Goal: Find specific page/section: Find specific page/section

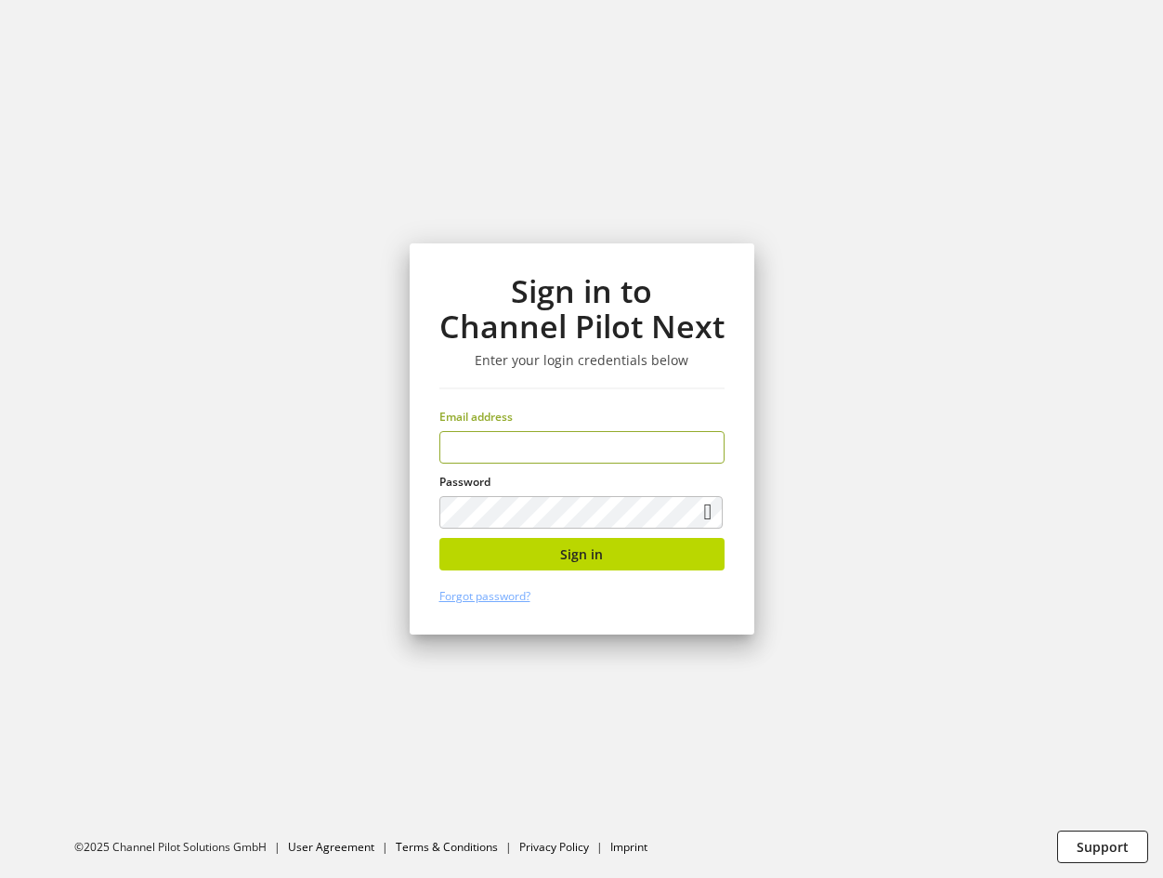
scroll to position [1601, 0]
type input "**********"
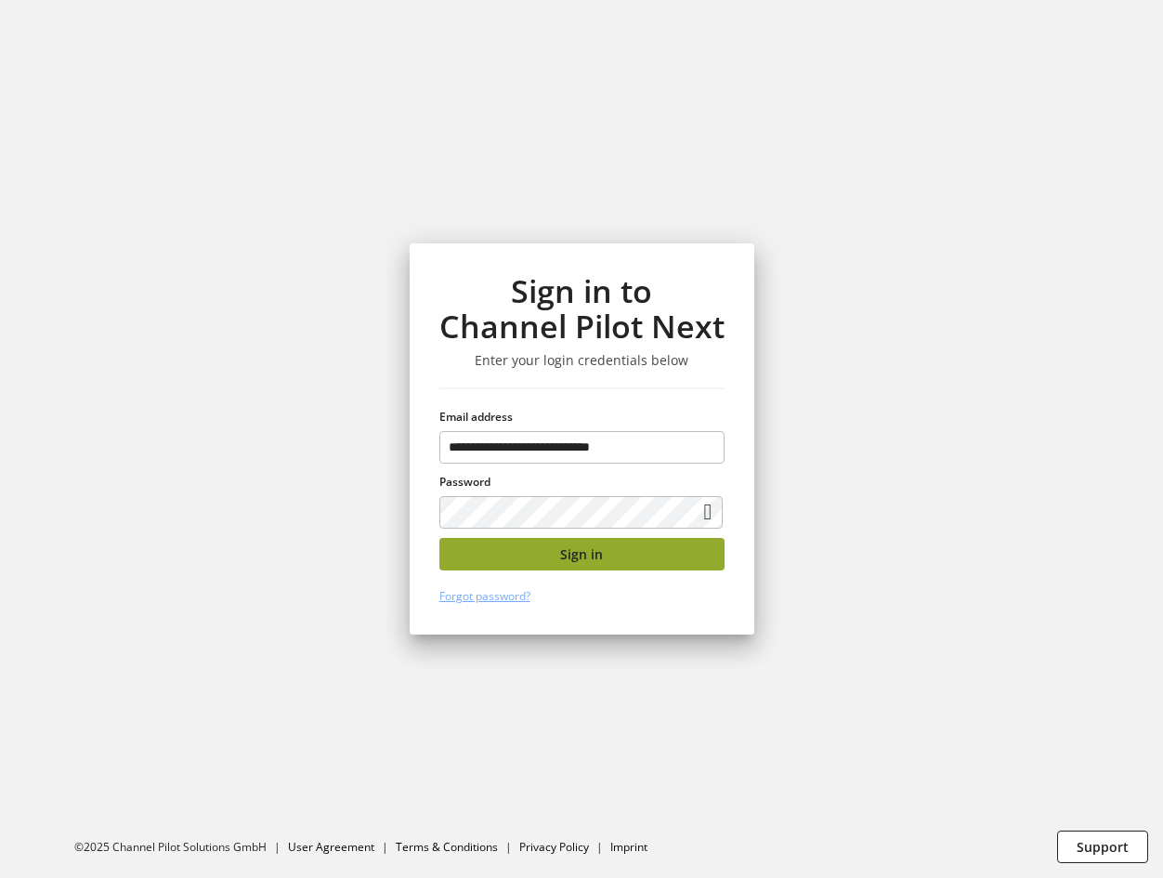
click at [604, 550] on button "Sign in" at bounding box center [581, 554] width 285 height 33
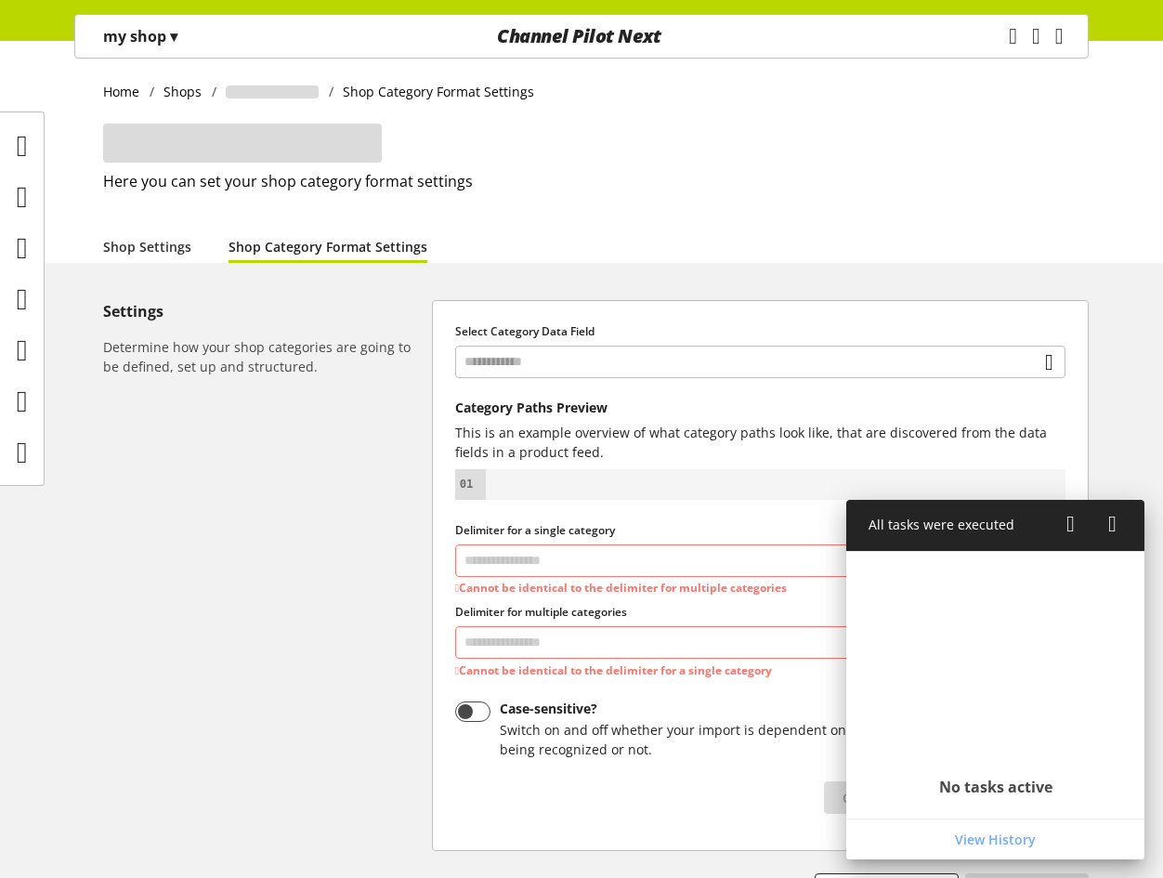
click at [1108, 523] on icon at bounding box center [1112, 523] width 8 height 33
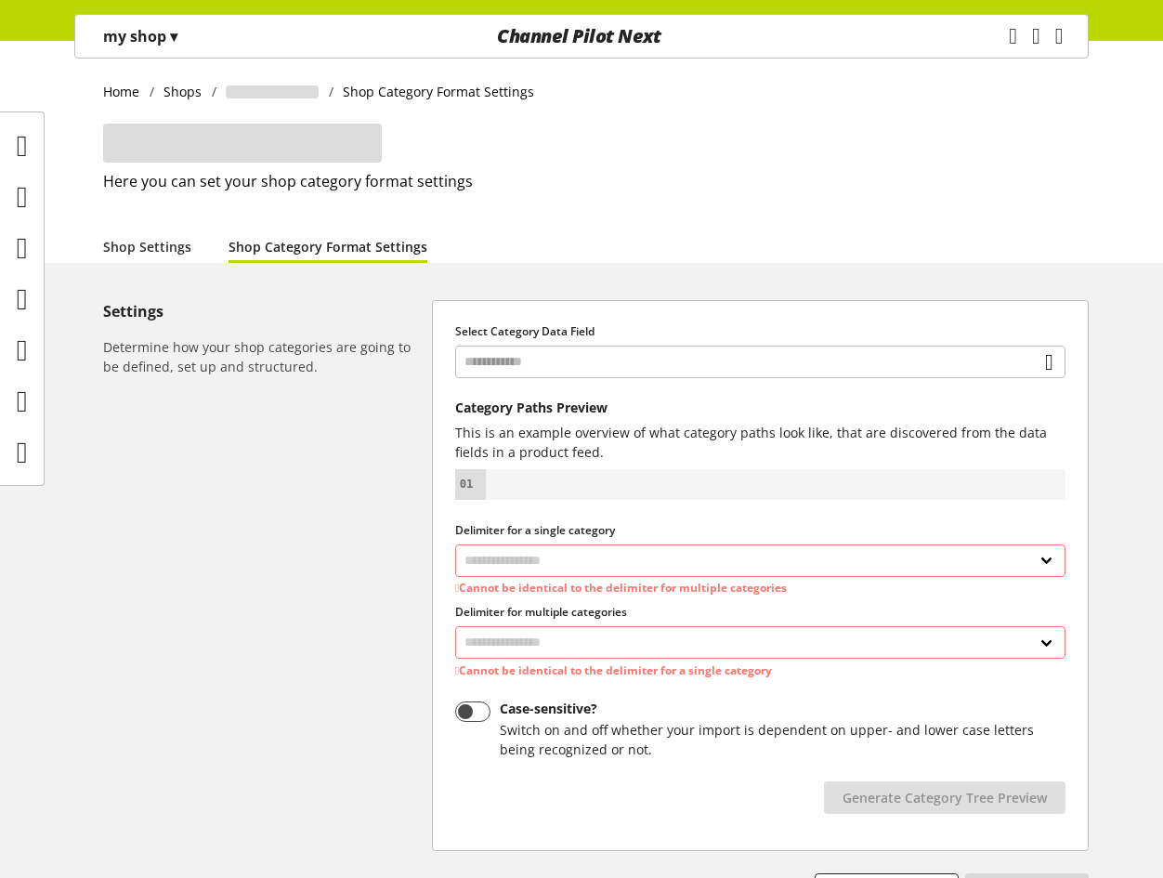
select select "*"
select select
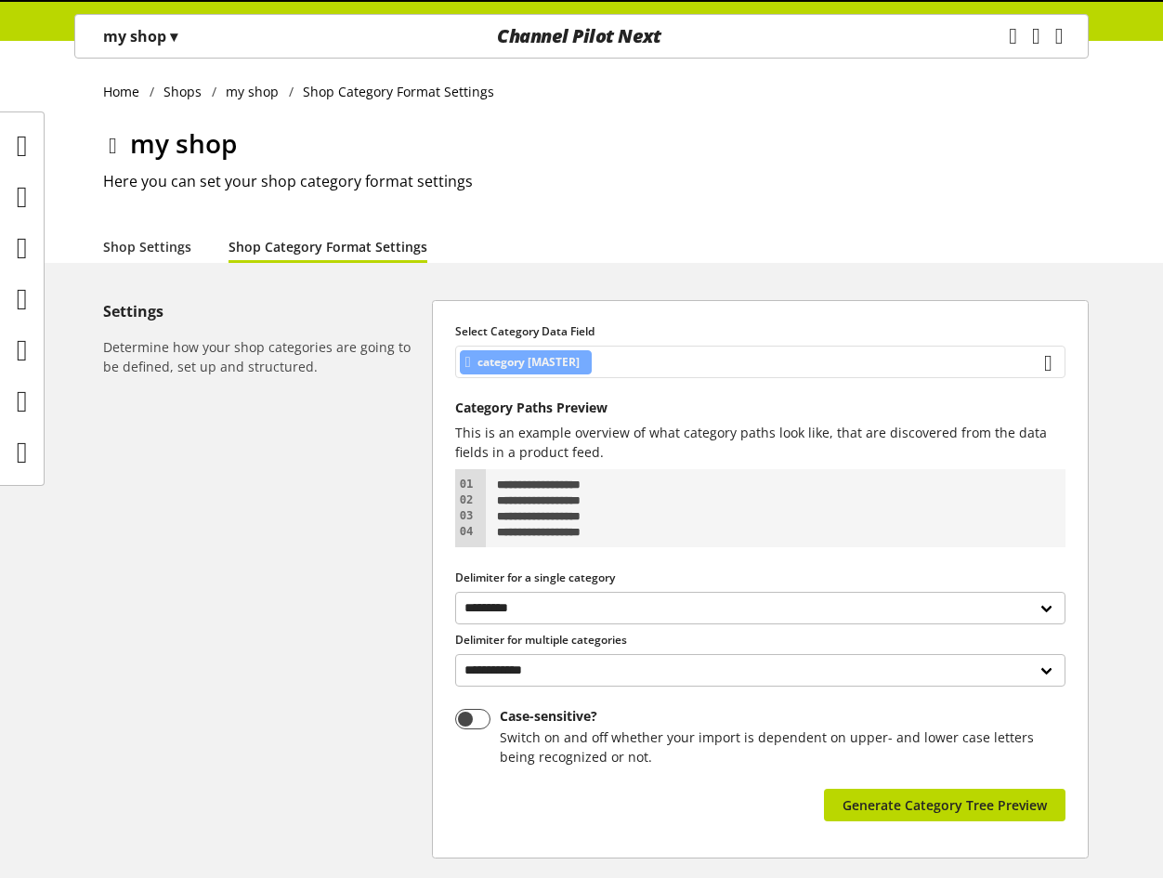
click at [676, 371] on div "category [MASTER]" at bounding box center [760, 362] width 610 height 33
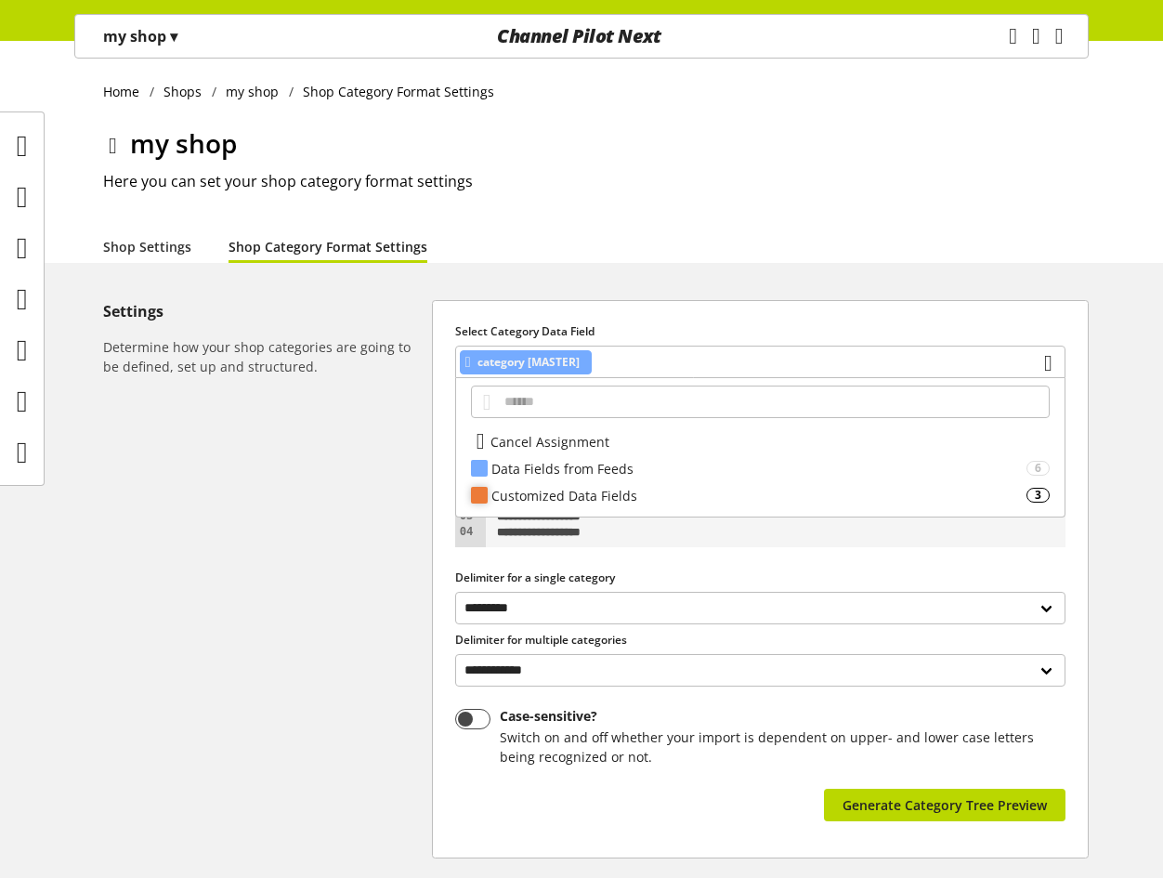
click at [600, 491] on div "Customized Data Fields" at bounding box center [758, 496] width 535 height 20
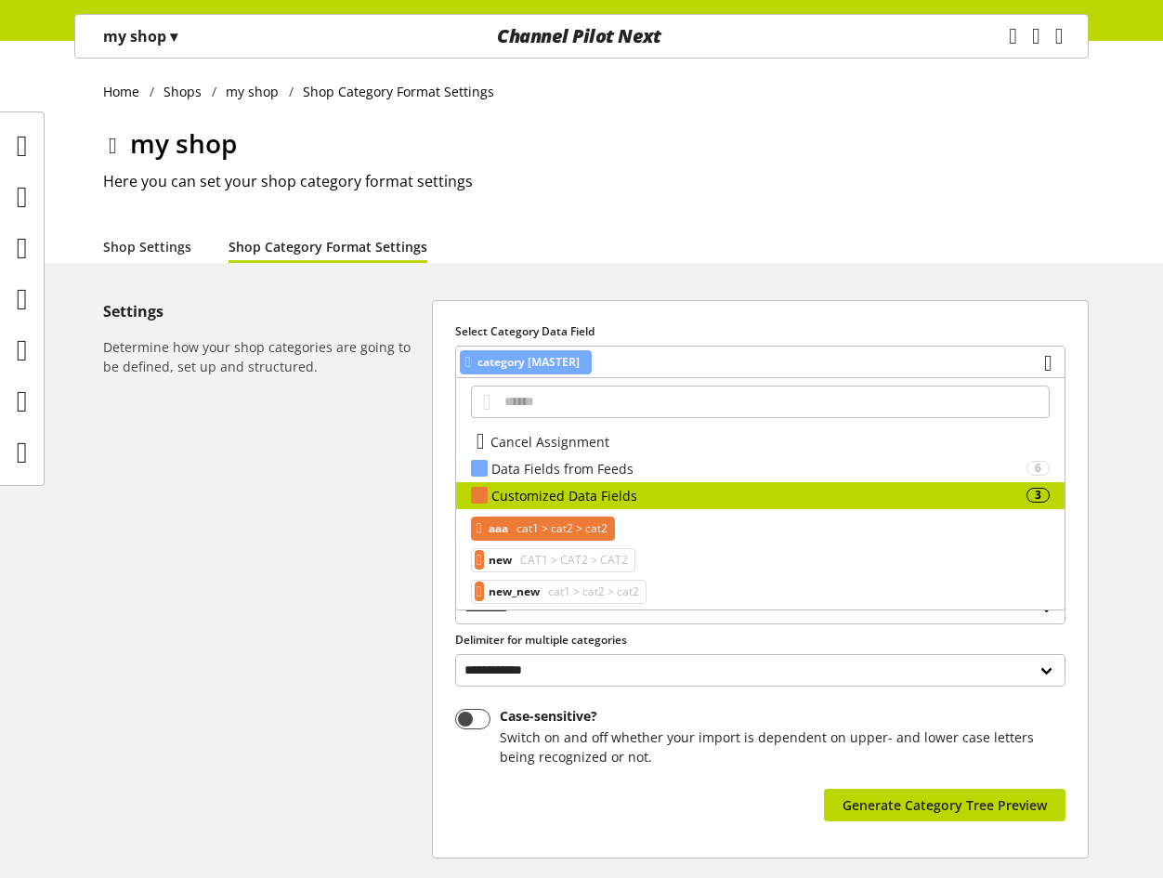
click at [578, 526] on span "cat1 > cat2 > cat2" at bounding box center [560, 528] width 95 height 22
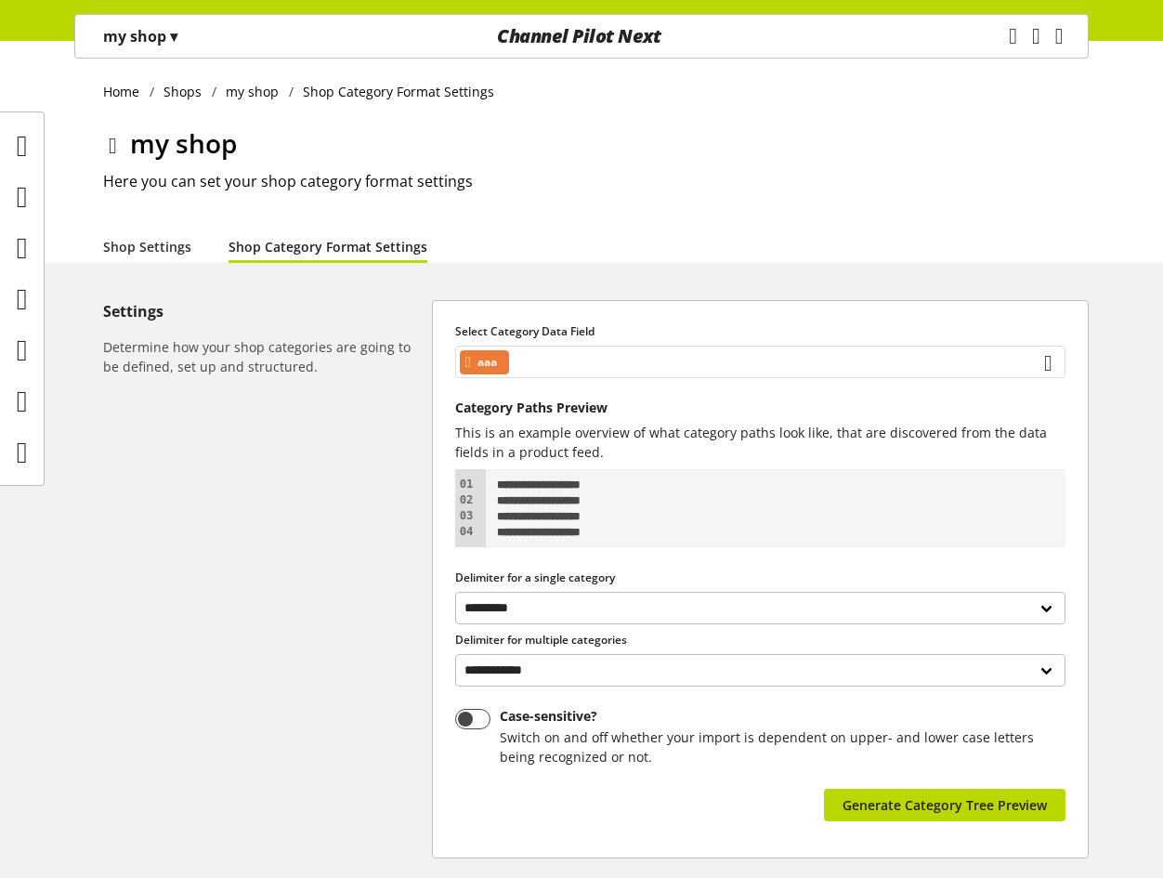
click at [627, 358] on div "aaa" at bounding box center [760, 362] width 610 height 33
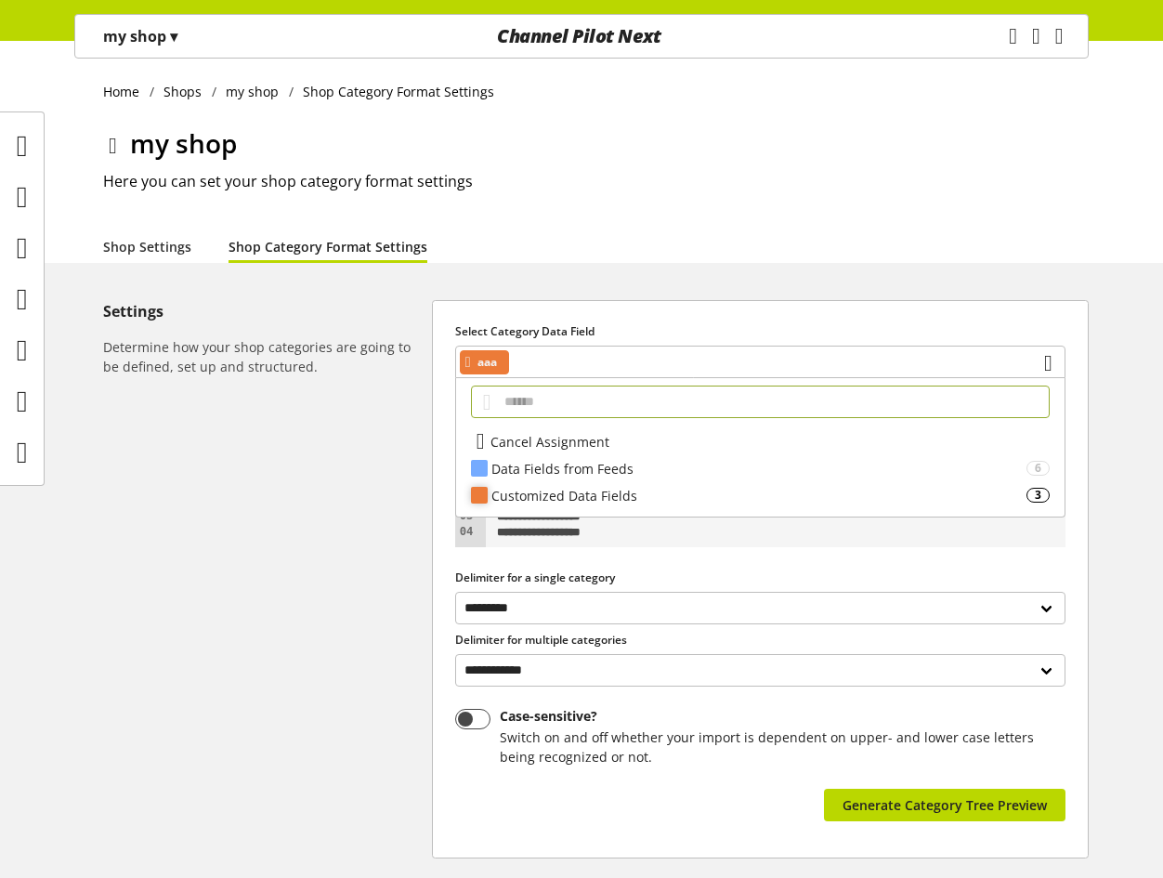
click at [606, 495] on div "Customized Data Fields" at bounding box center [758, 496] width 535 height 20
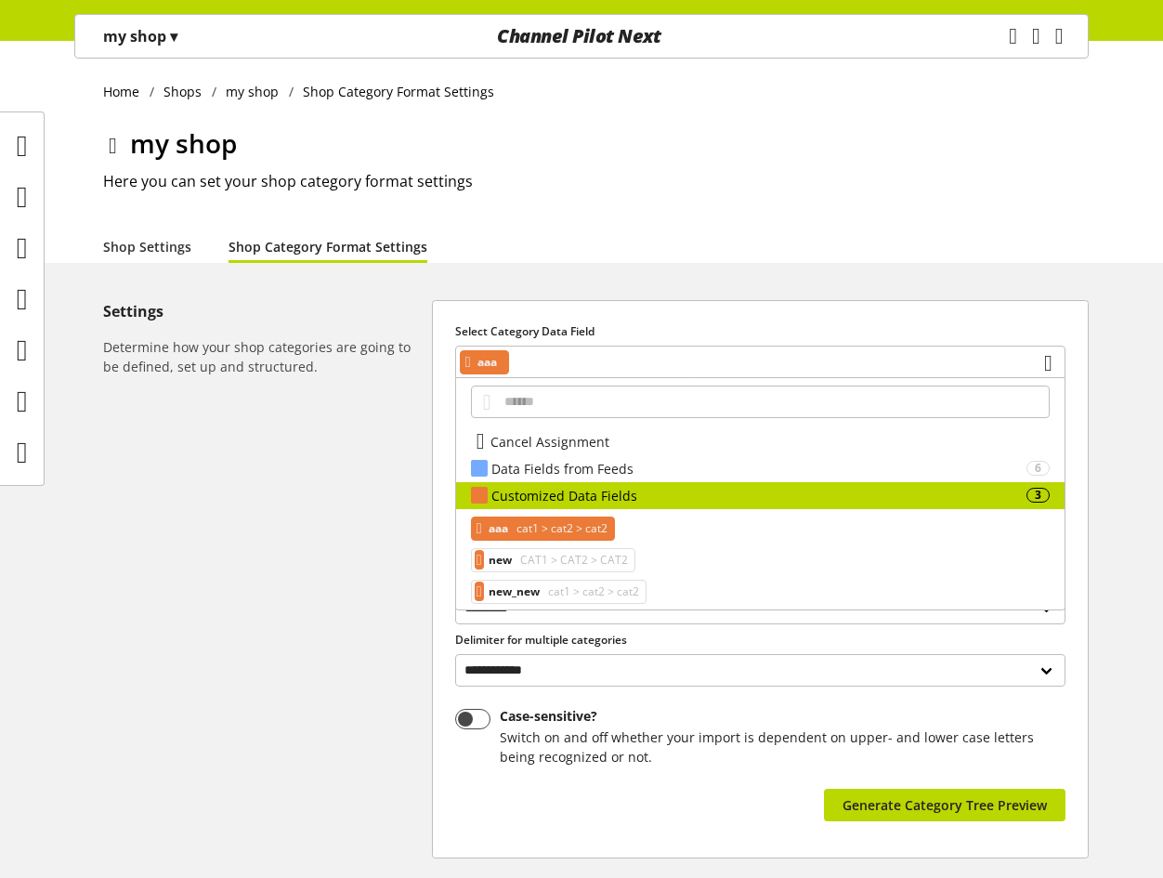
click at [583, 556] on span "CAT1 > CAT2 > CAT2" at bounding box center [571, 560] width 111 height 22
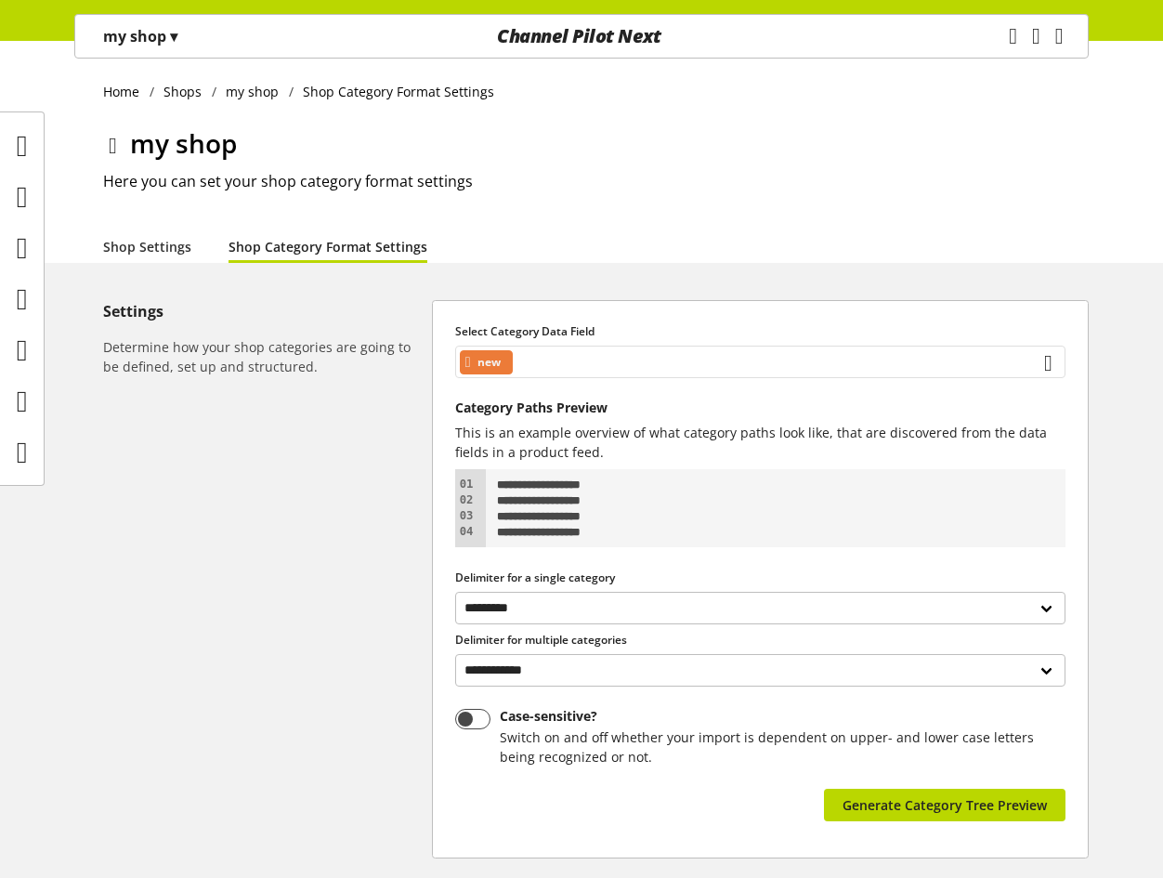
click at [591, 375] on div "new" at bounding box center [760, 362] width 610 height 33
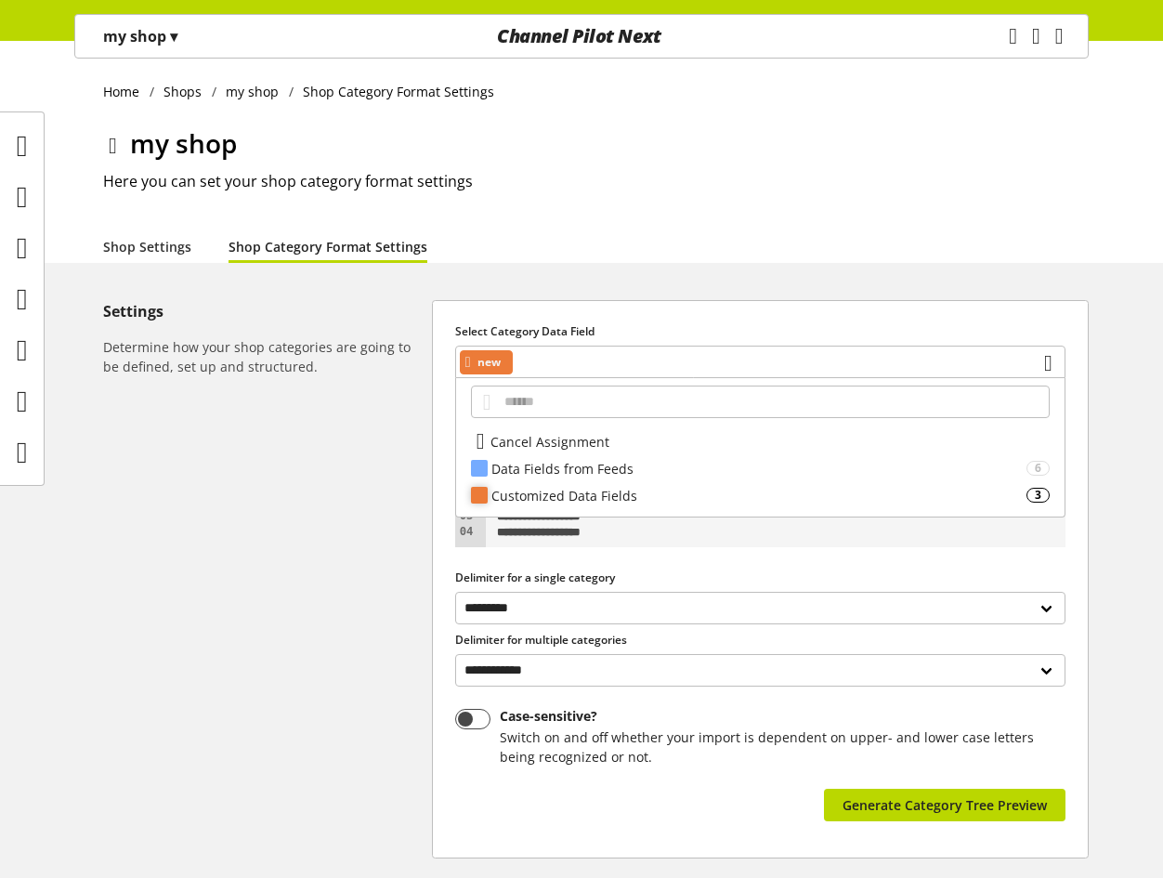
click at [597, 494] on div "Customized Data Fields" at bounding box center [758, 496] width 535 height 20
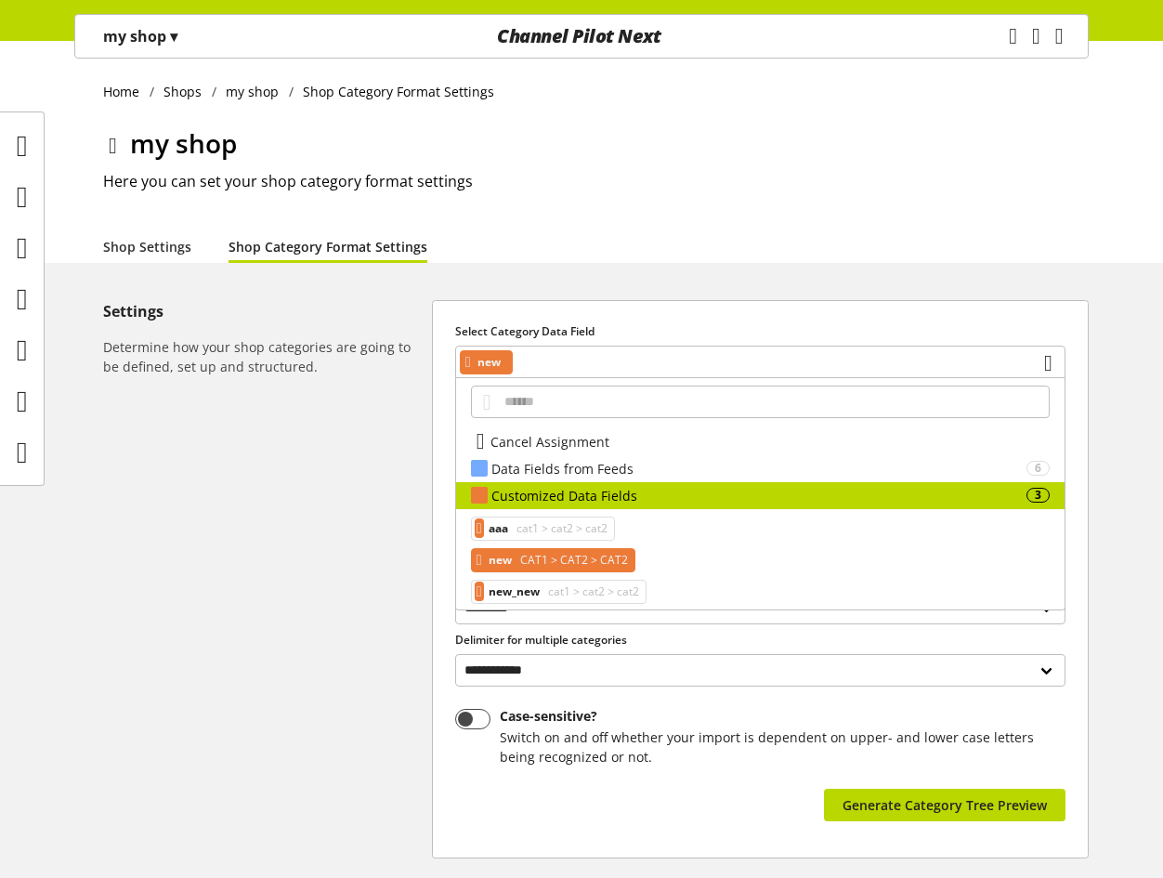
click at [610, 558] on span "CAT1 > CAT2 > CAT2" at bounding box center [571, 560] width 111 height 22
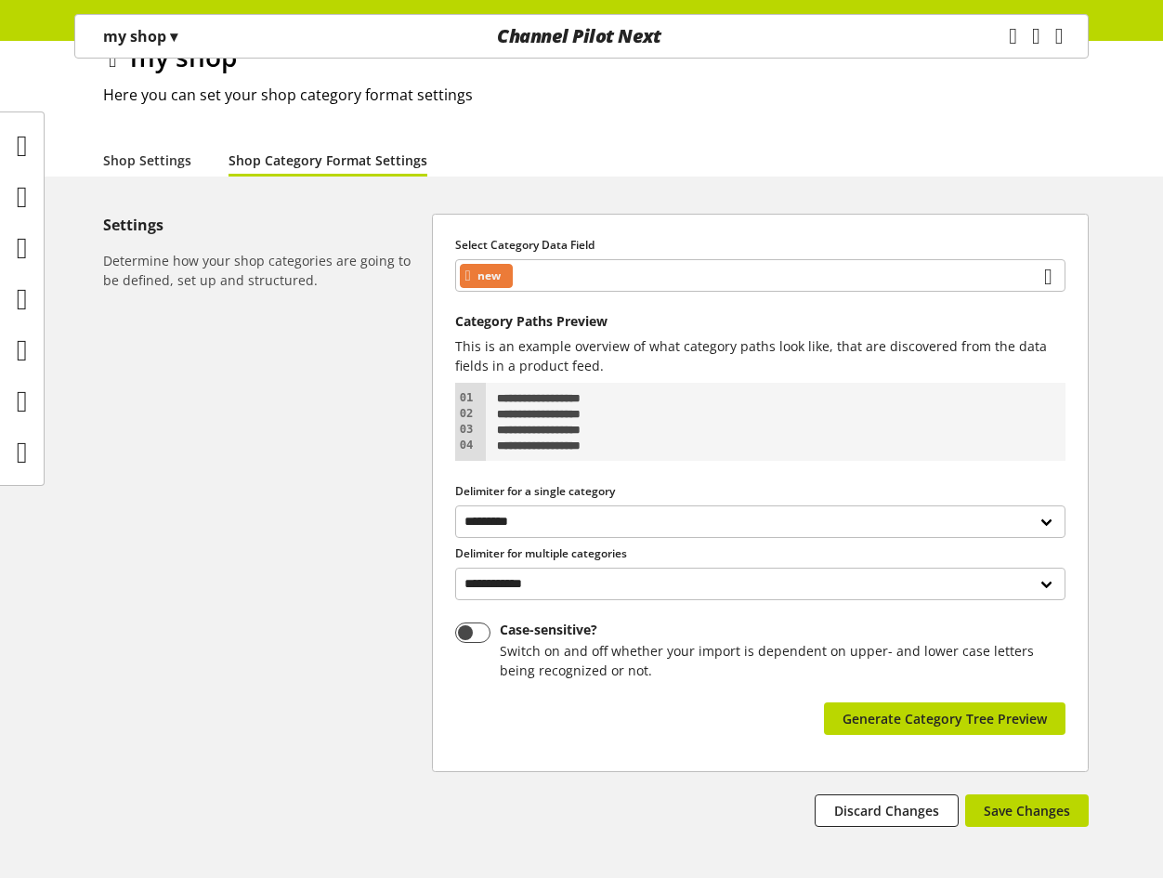
scroll to position [172, 0]
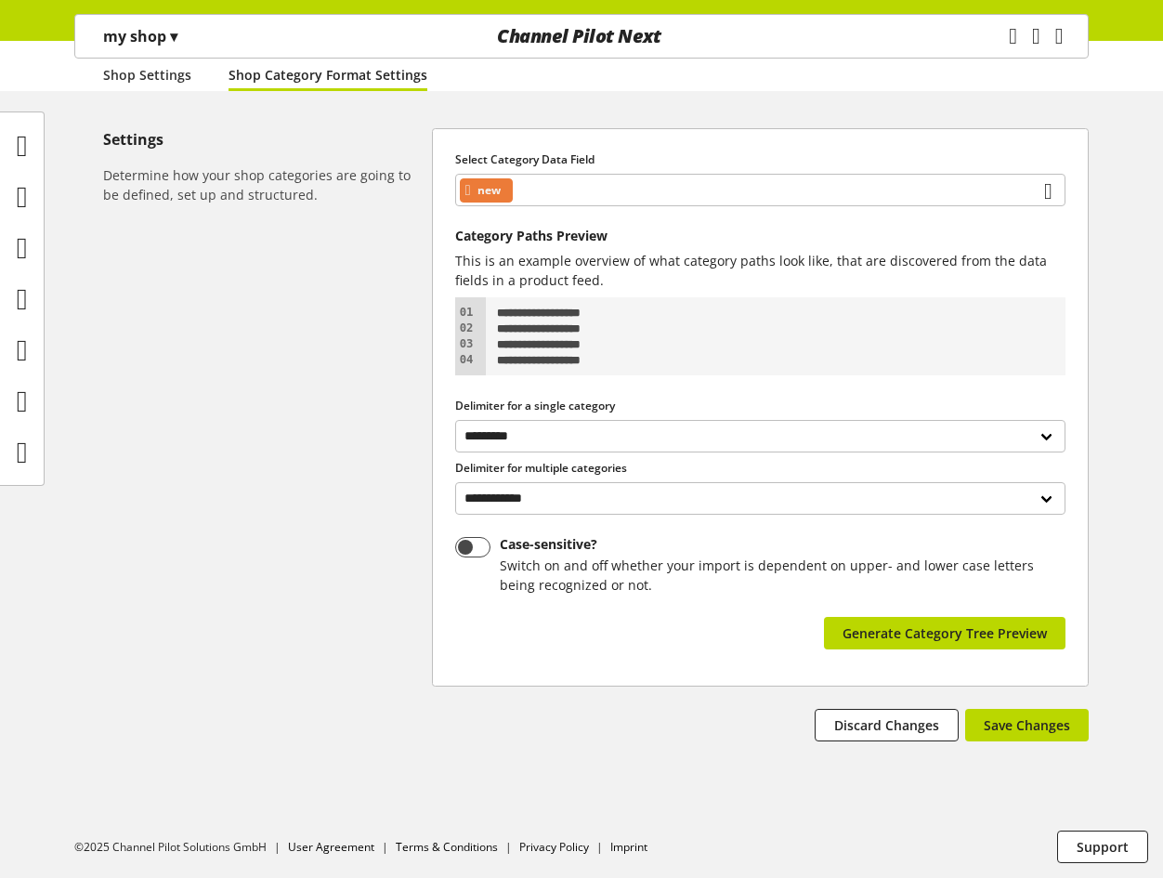
click at [433, 373] on div "**********" at bounding box center [760, 407] width 655 height 556
click at [579, 198] on div "new" at bounding box center [760, 190] width 610 height 33
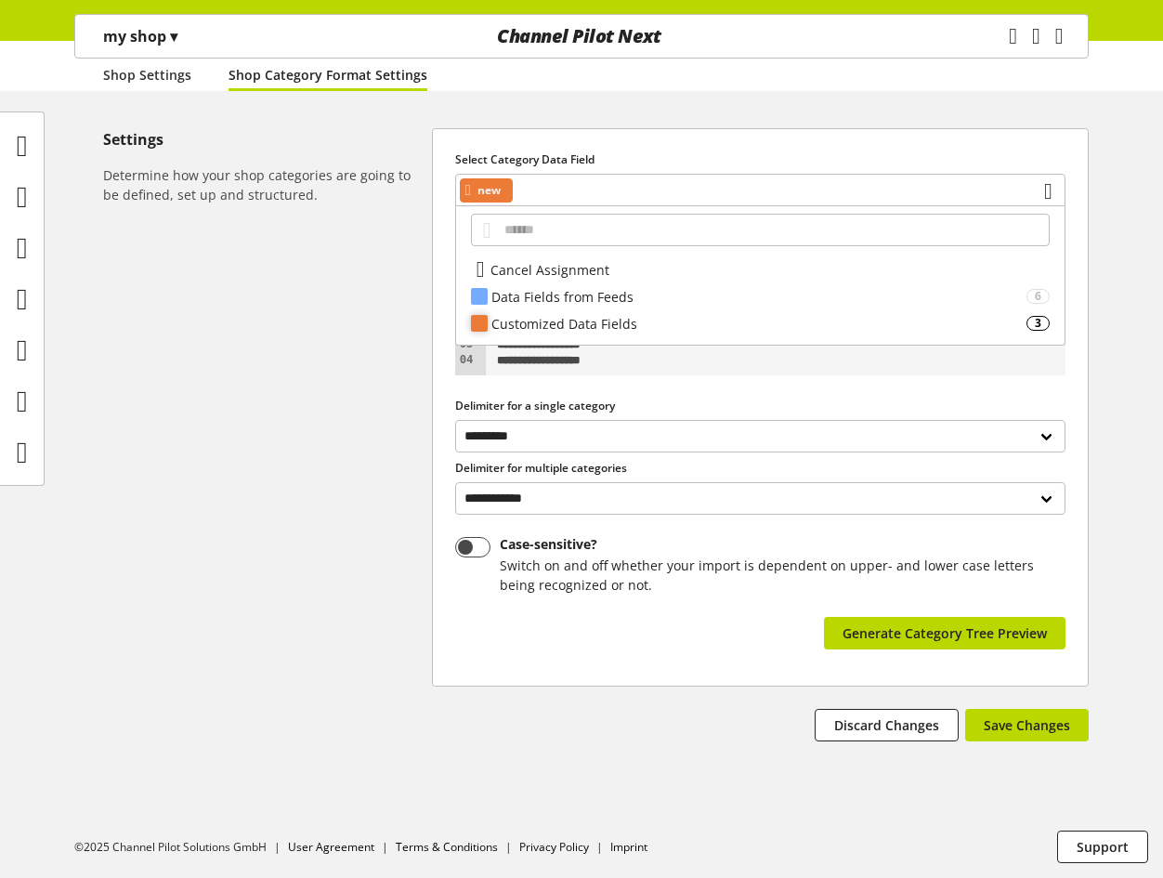
click at [616, 326] on div "Customized Data Fields" at bounding box center [758, 324] width 535 height 20
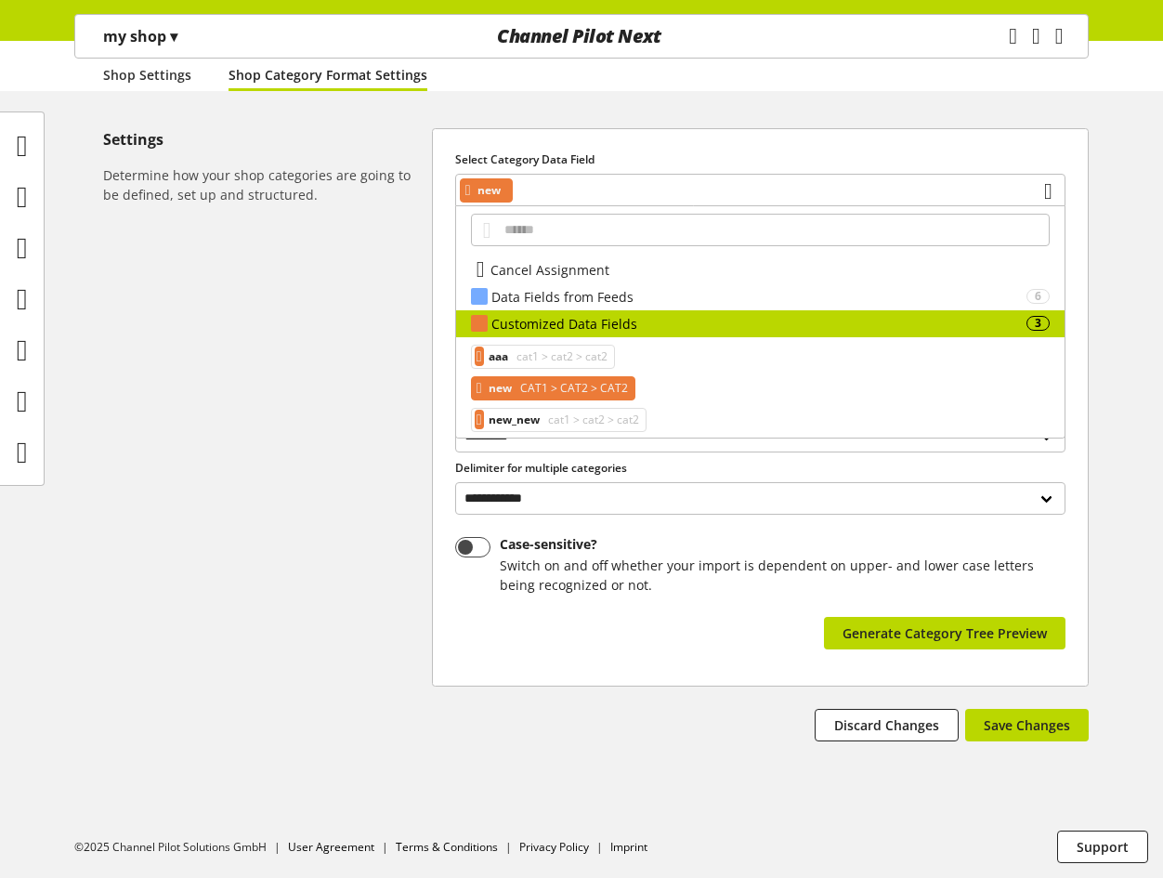
click at [602, 405] on div "aaa cat1 > cat2 > cat2 new CAT1 > CAT2 > CAT2 new_new cat1 > cat2 > cat2" at bounding box center [760, 388] width 608 height 102
click at [597, 416] on span "cat1 > cat2 > cat2" at bounding box center [591, 420] width 95 height 22
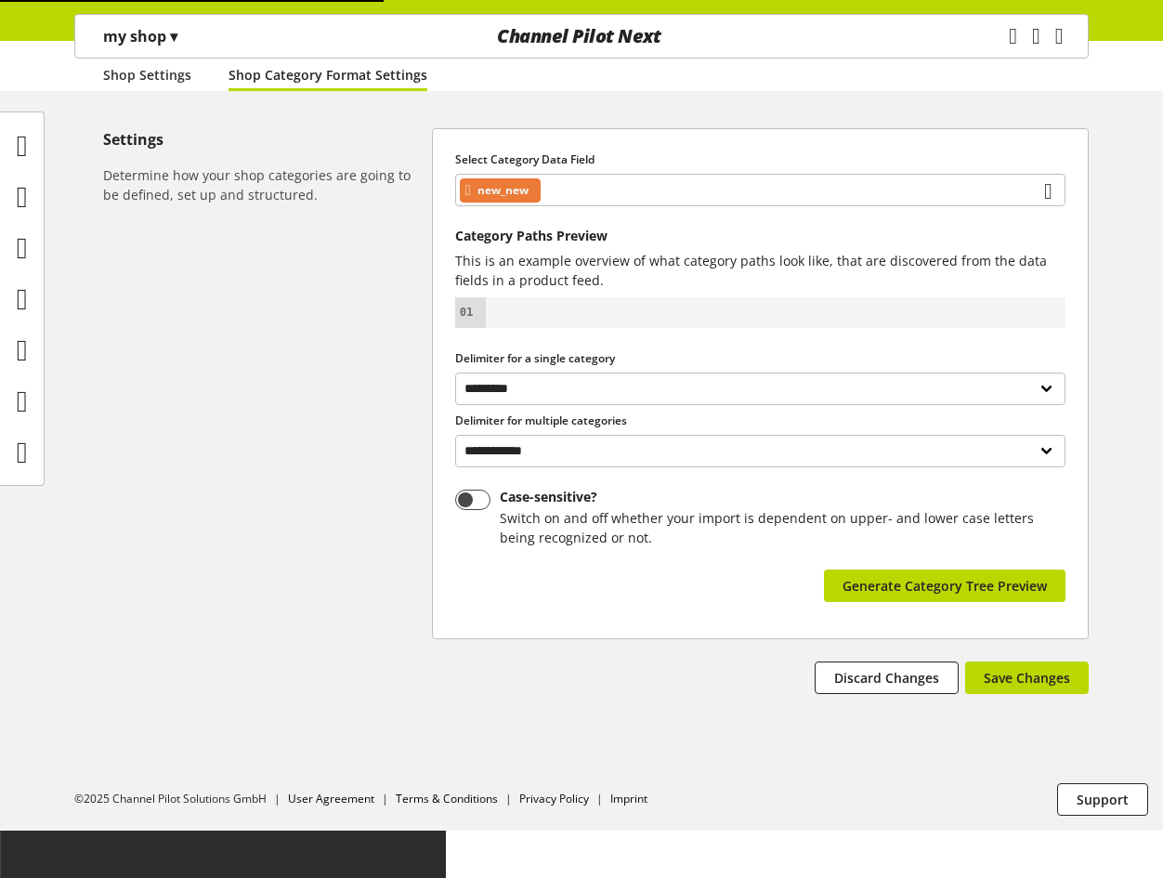
scroll to position [124, 0]
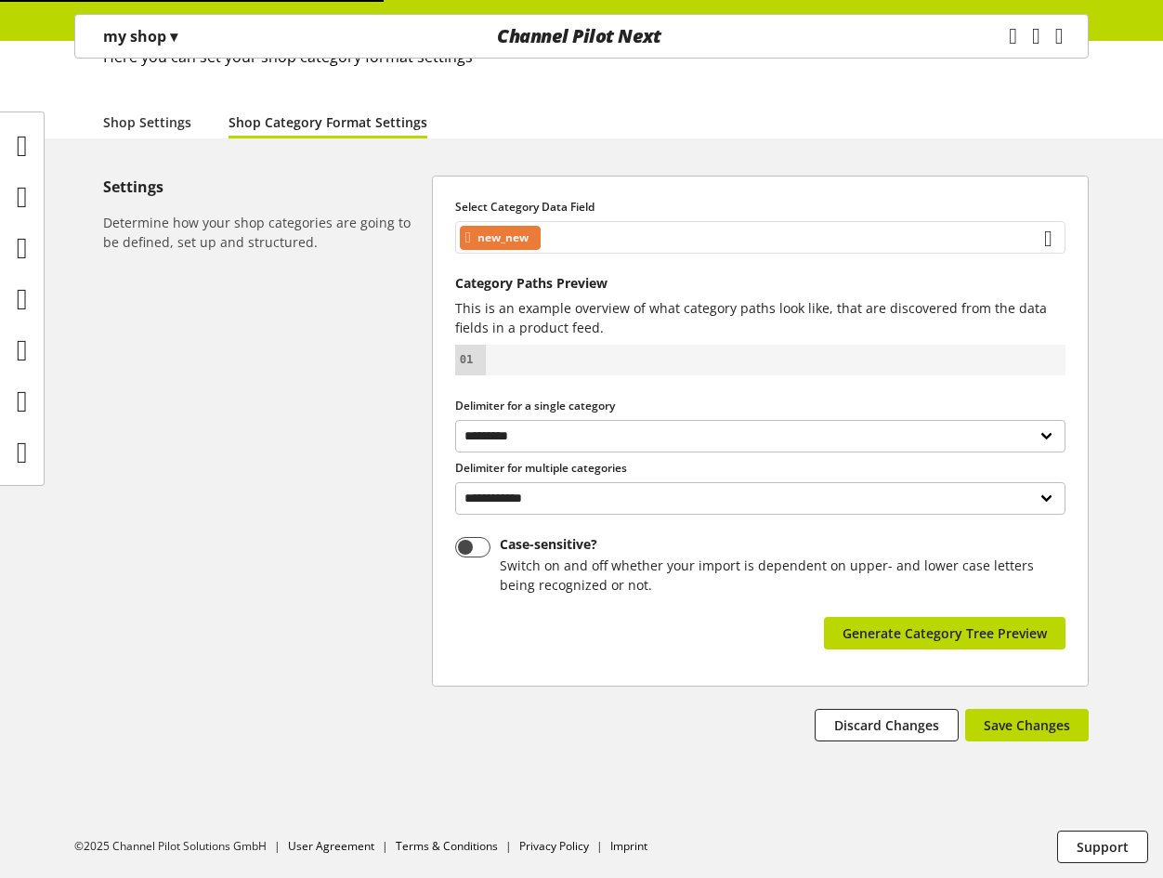
click at [946, 227] on div "new_new" at bounding box center [760, 237] width 610 height 33
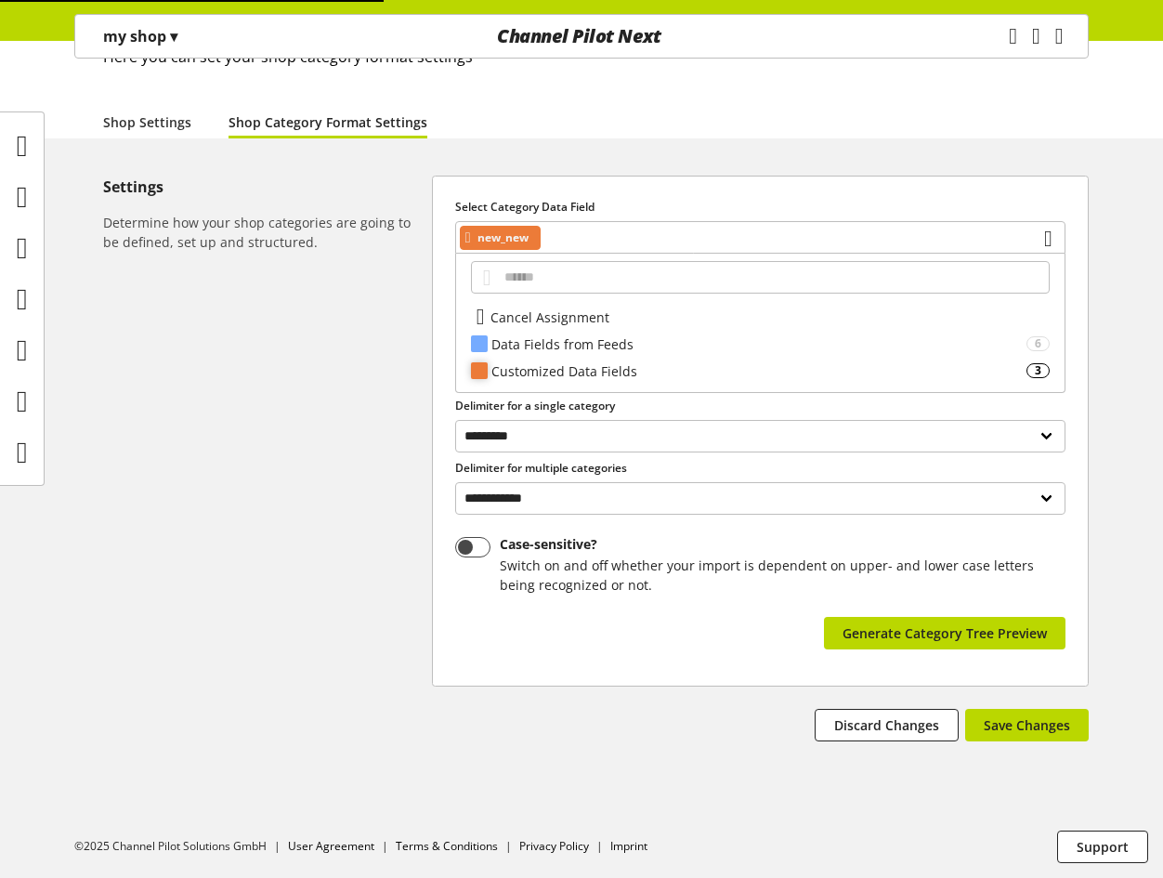
click at [677, 369] on div "Customized Data Fields" at bounding box center [758, 371] width 535 height 20
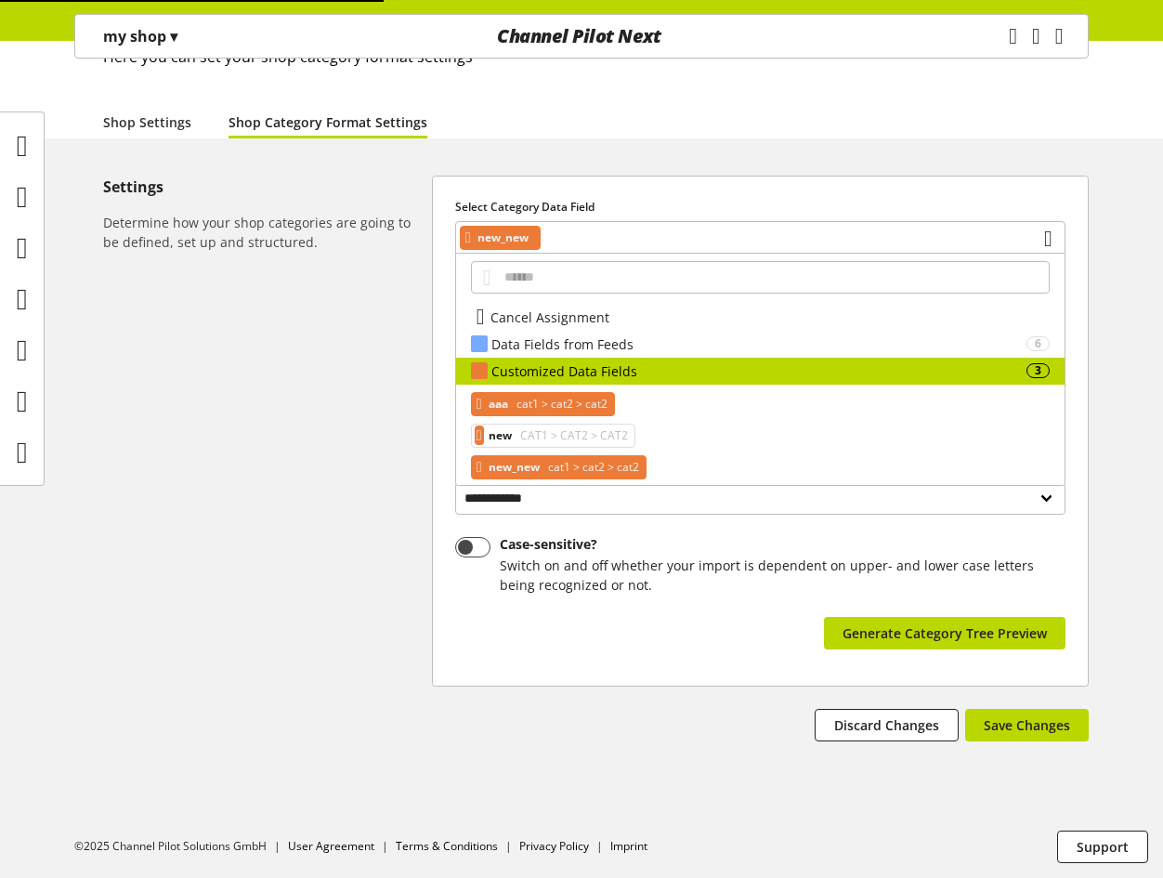
click at [593, 402] on span "cat1 > cat2 > cat2" at bounding box center [560, 404] width 95 height 22
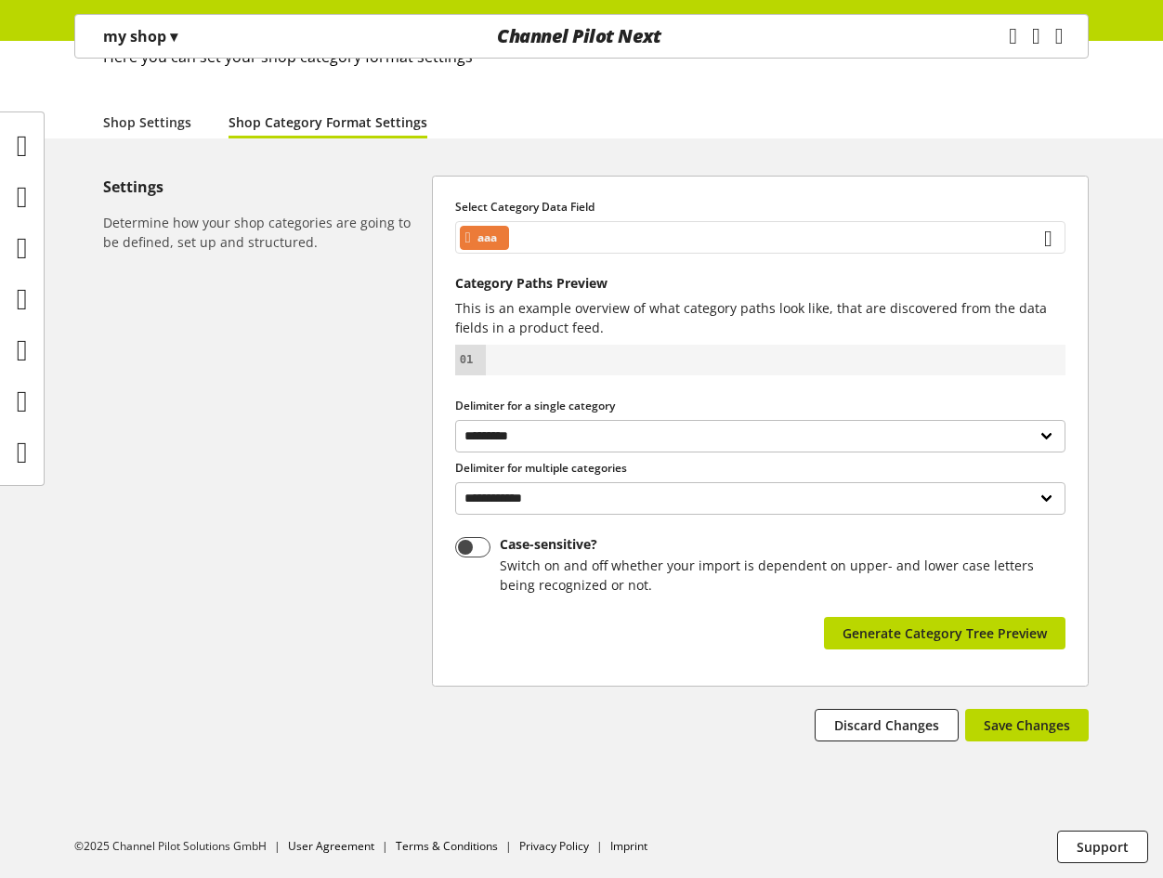
click at [655, 238] on div "aaa" at bounding box center [760, 237] width 610 height 33
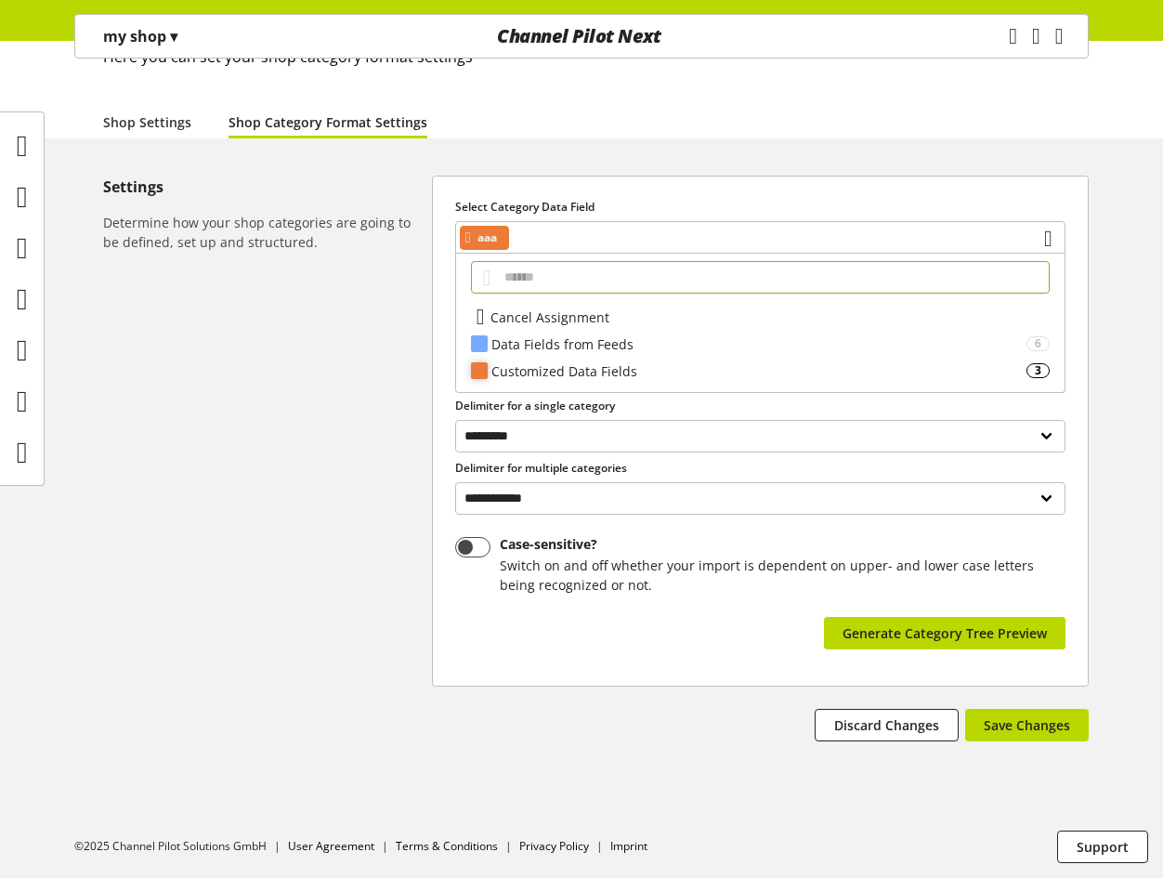
click at [573, 363] on div "Customized Data Fields" at bounding box center [758, 371] width 535 height 20
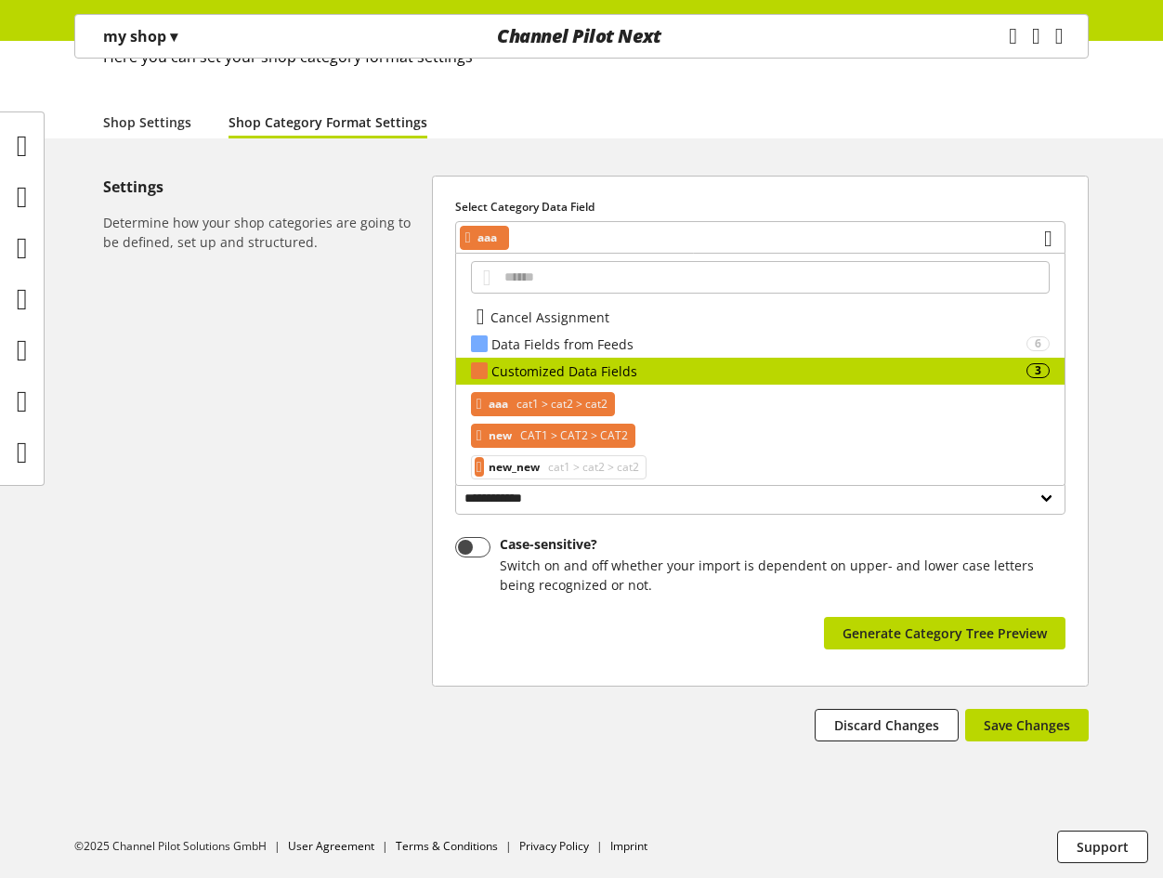
click at [602, 429] on span "CAT1 > CAT2 > CAT2" at bounding box center [571, 435] width 111 height 22
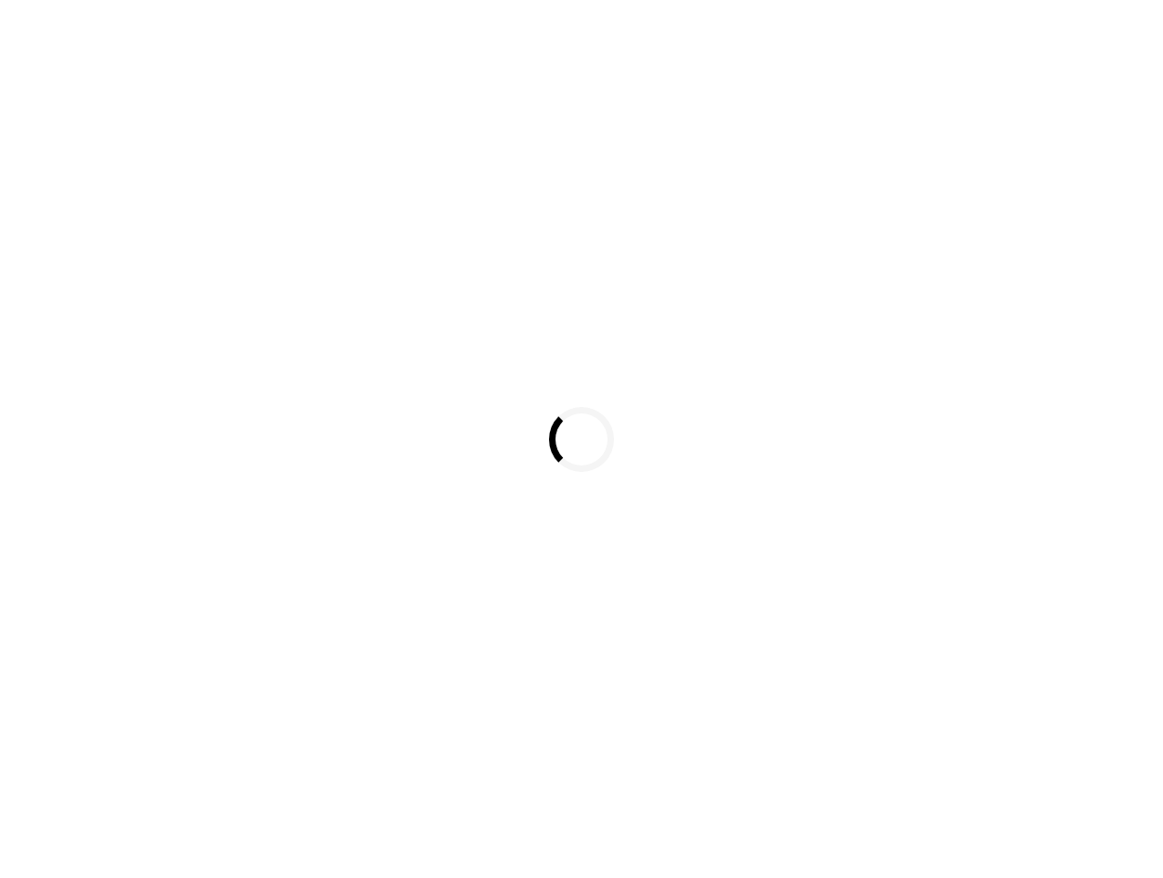
scroll to position [1601, 0]
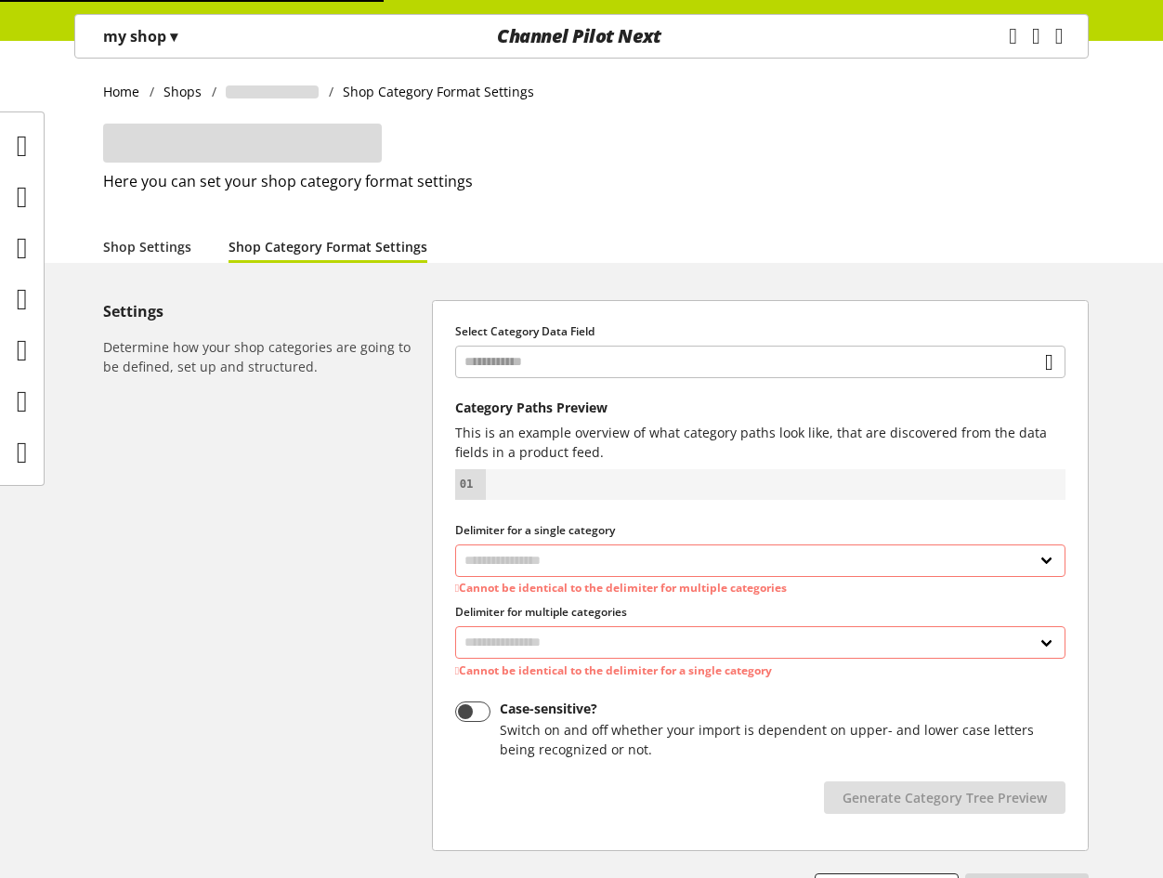
select select "*"
select select
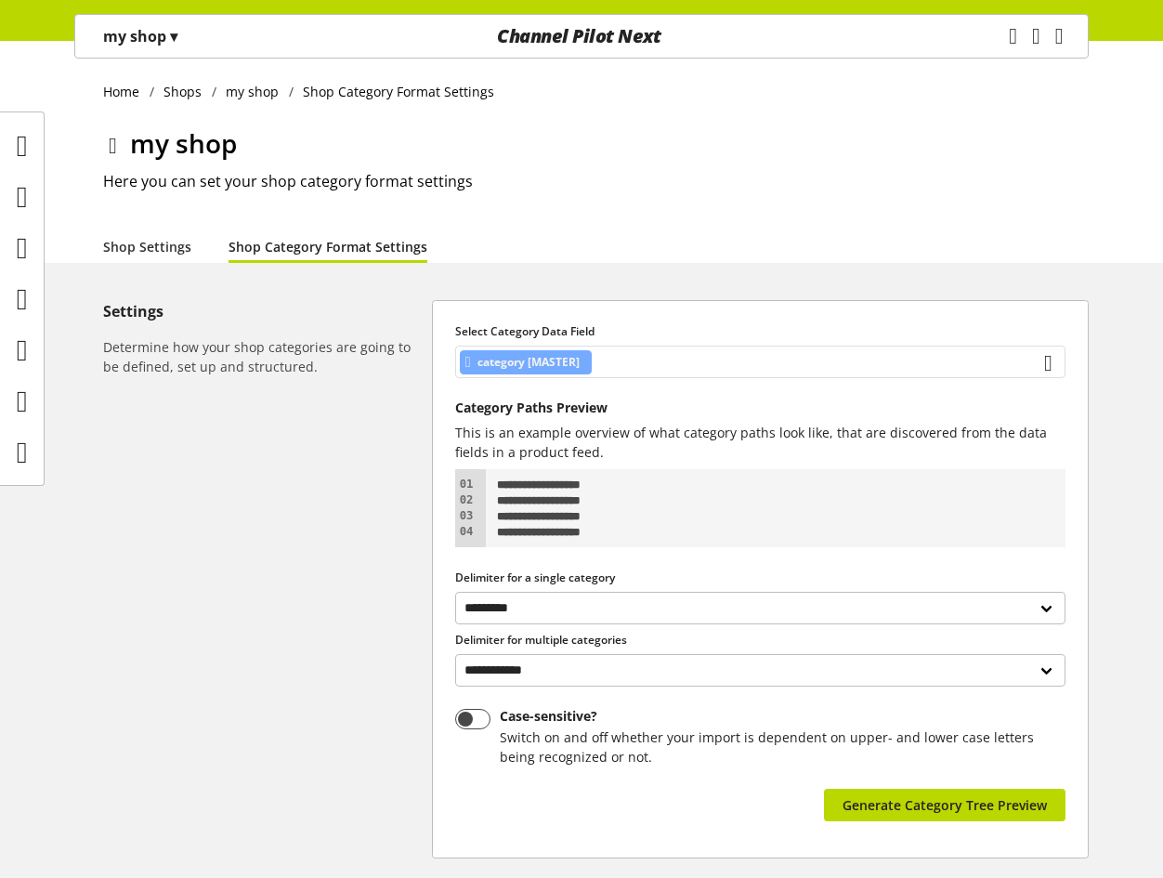
click at [698, 356] on div "category [MASTER]" at bounding box center [760, 362] width 610 height 33
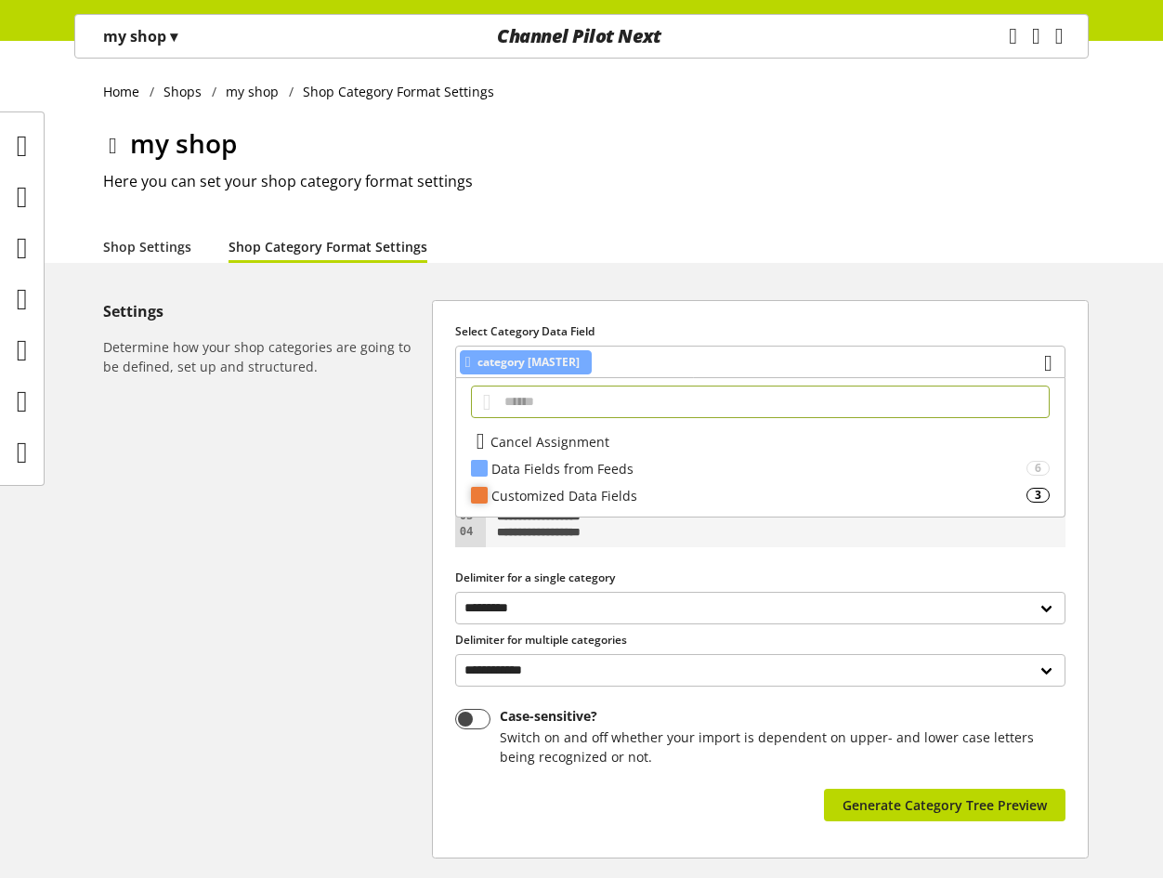
click at [618, 492] on div "Customized Data Fields" at bounding box center [758, 496] width 535 height 20
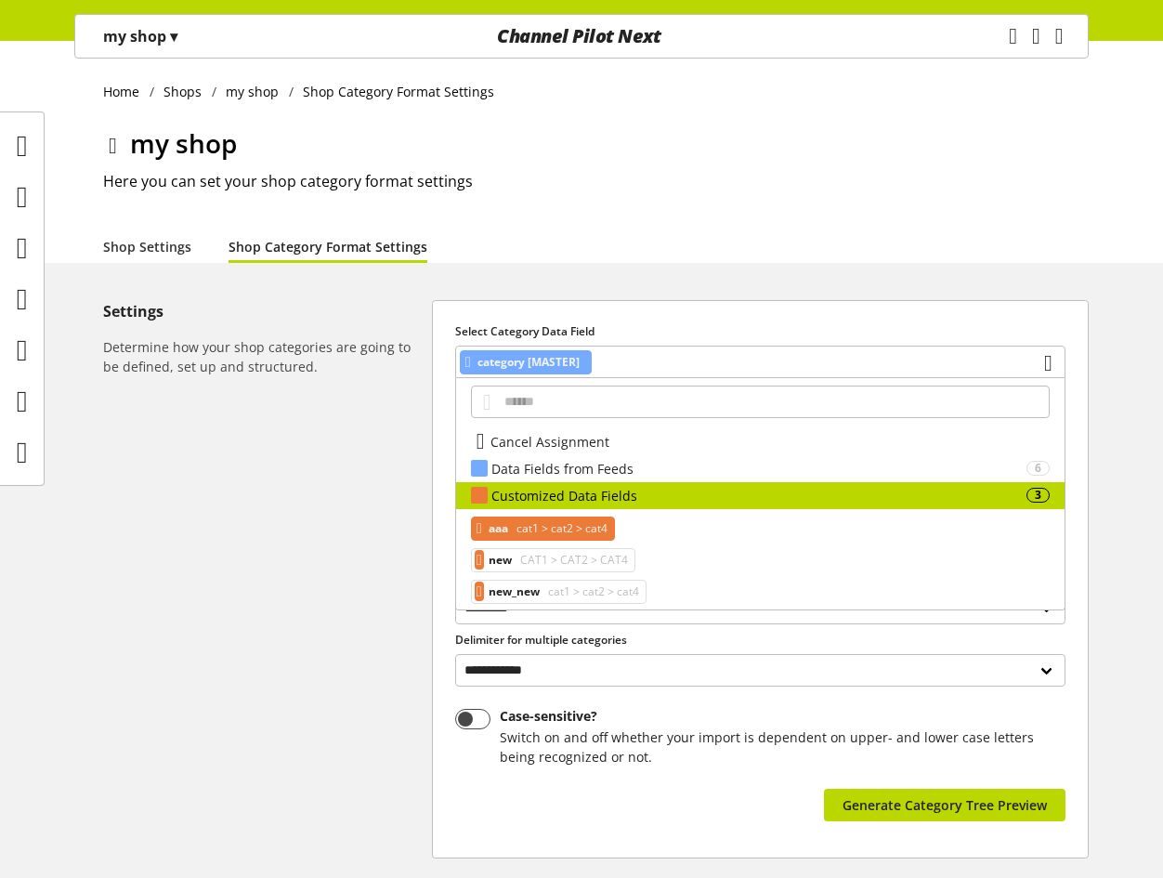
click at [606, 531] on span "cat1 > cat2 > cat4" at bounding box center [560, 528] width 95 height 22
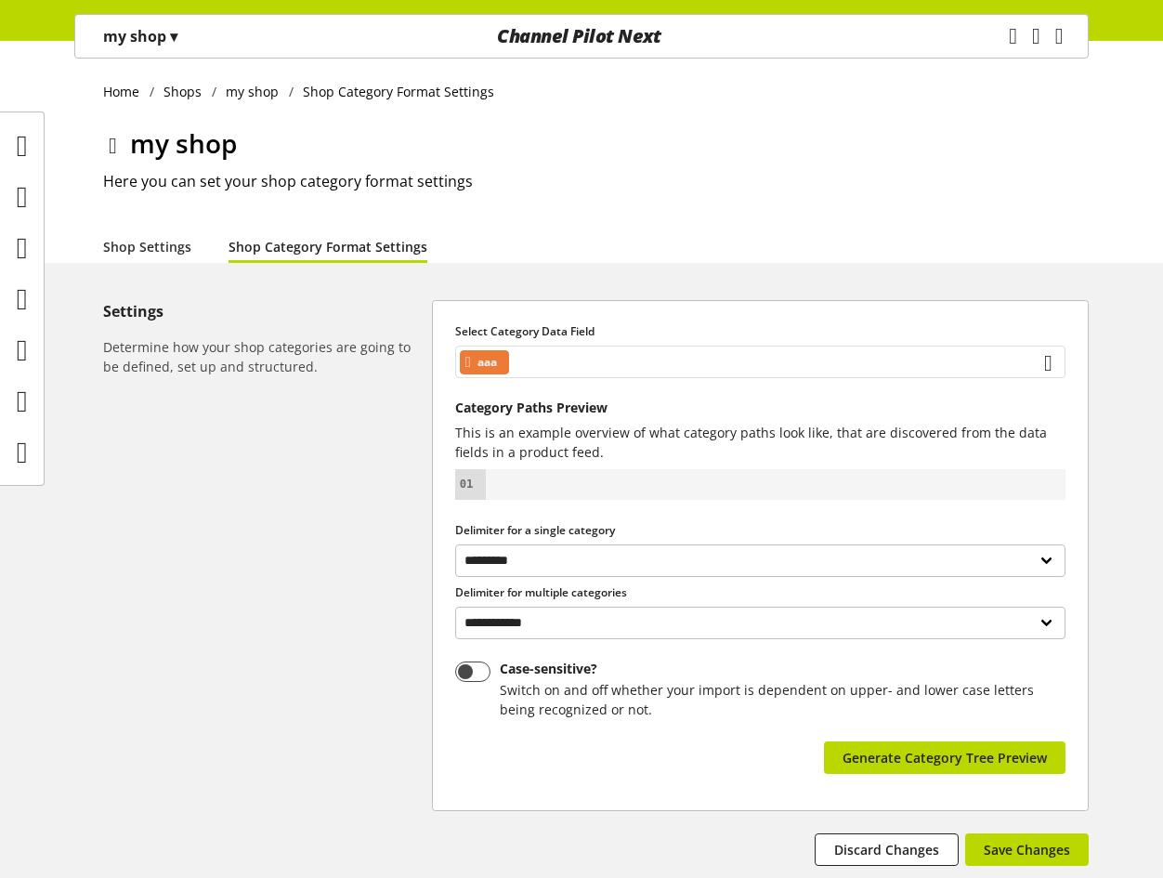
click at [797, 355] on div "aaa" at bounding box center [760, 362] width 610 height 33
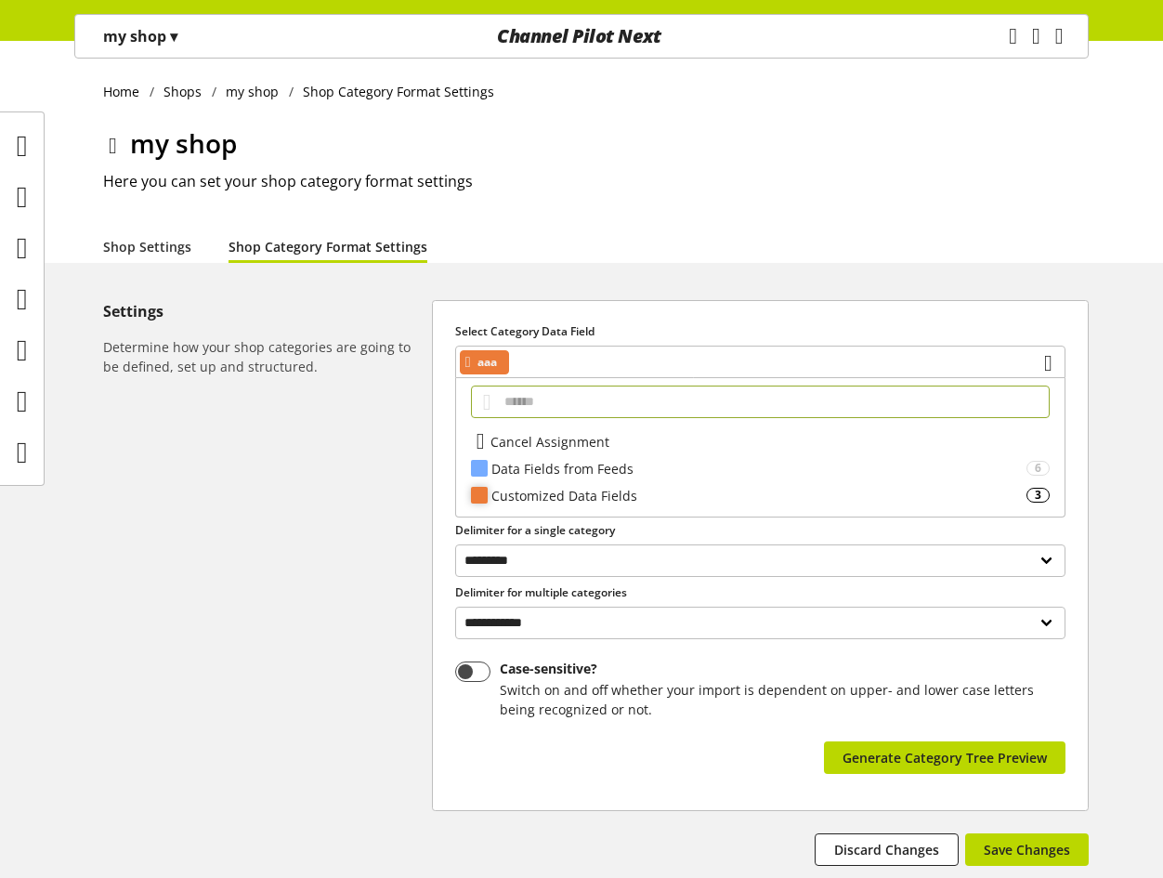
click at [551, 486] on div "Customized Data Fields" at bounding box center [758, 496] width 535 height 20
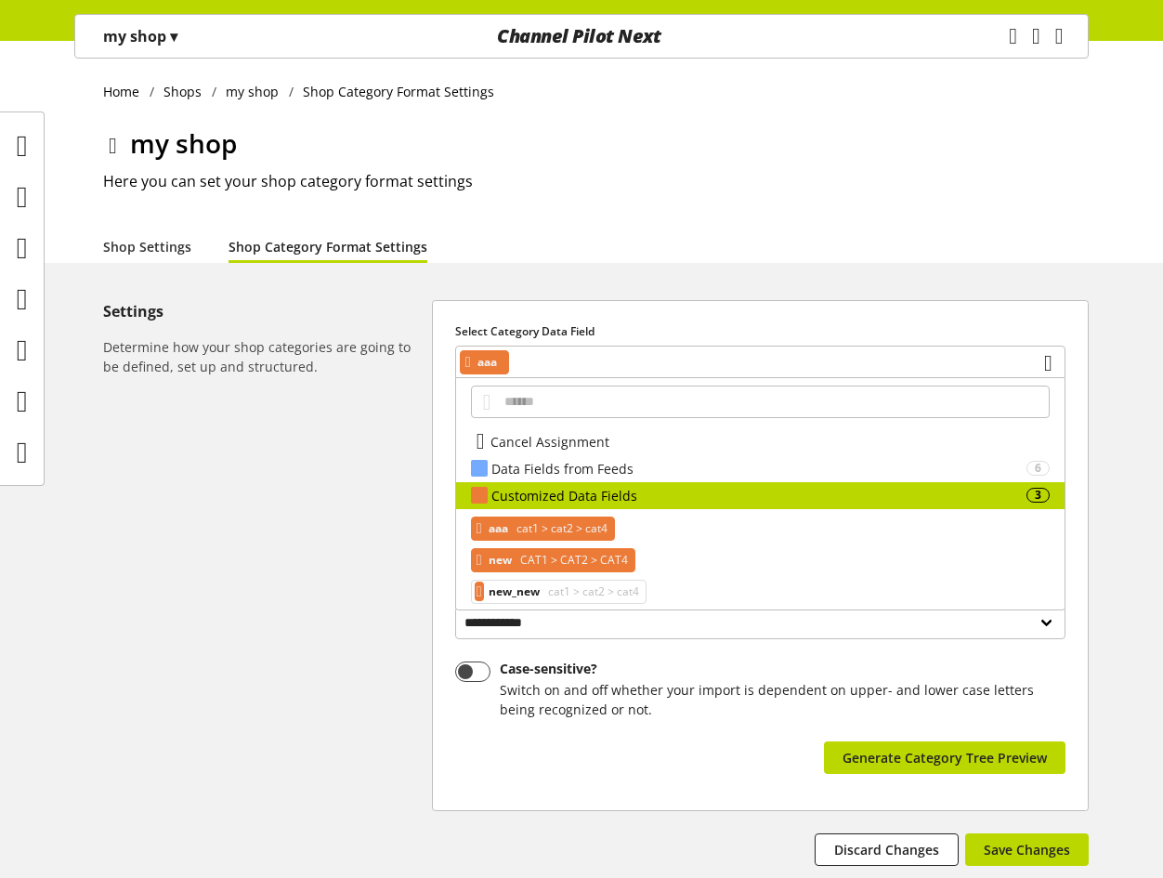
click at [555, 561] on span "CAT1 > CAT2 > CAT4" at bounding box center [571, 560] width 111 height 22
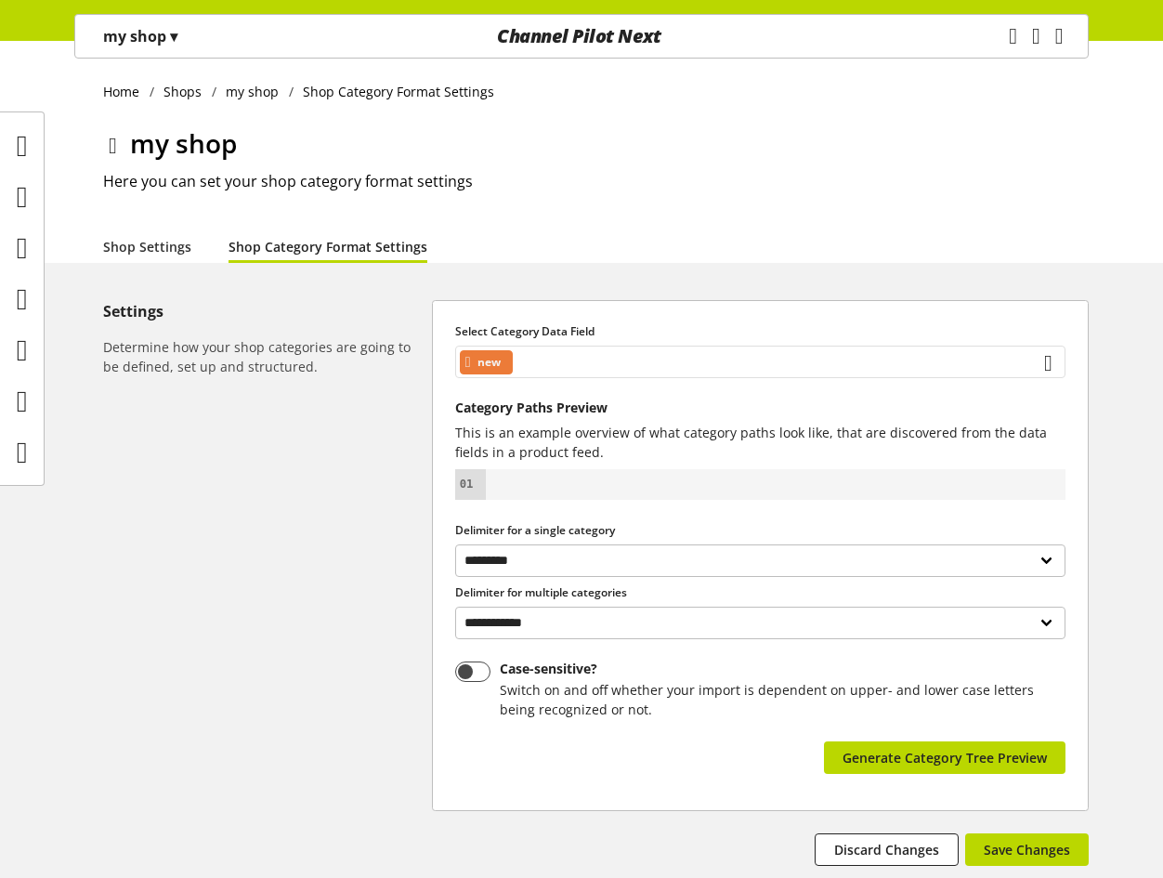
click at [804, 356] on div "new" at bounding box center [760, 362] width 610 height 33
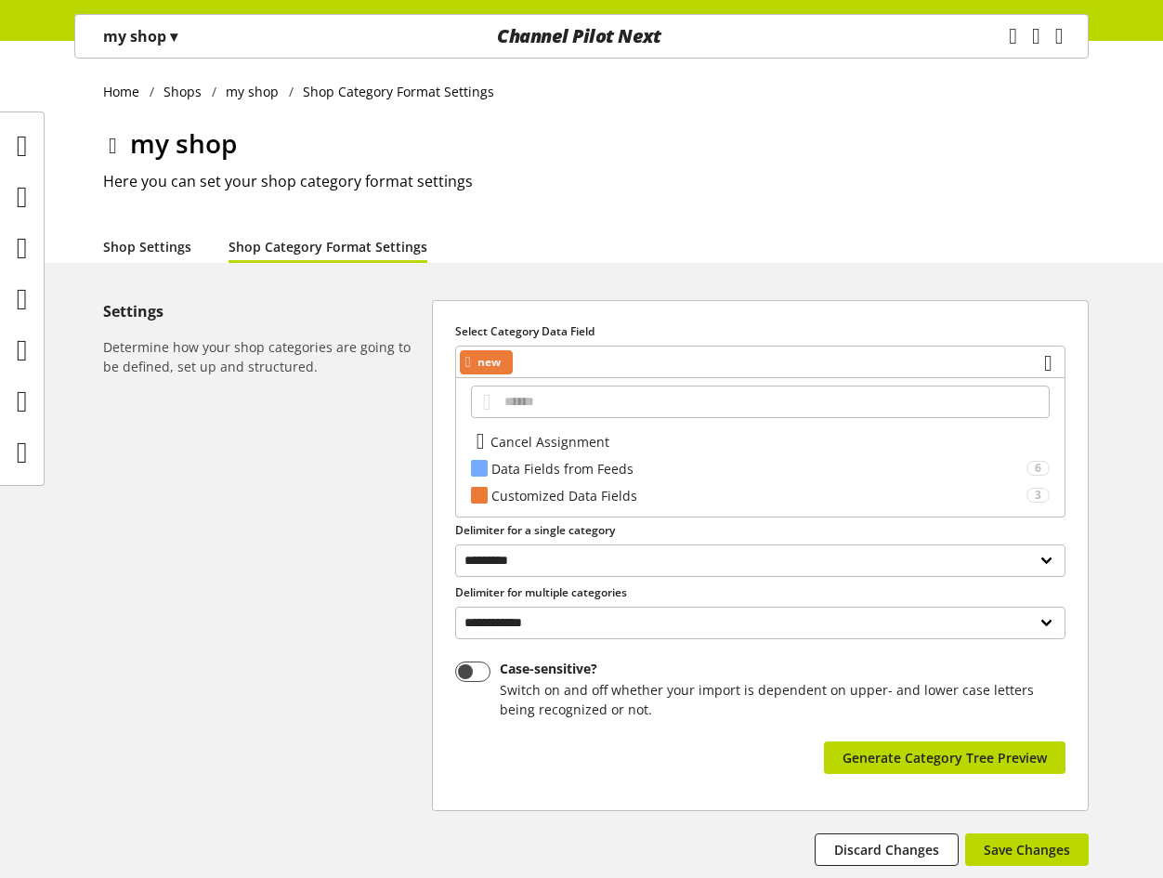
click at [157, 254] on link "Shop Settings" at bounding box center [147, 247] width 88 height 20
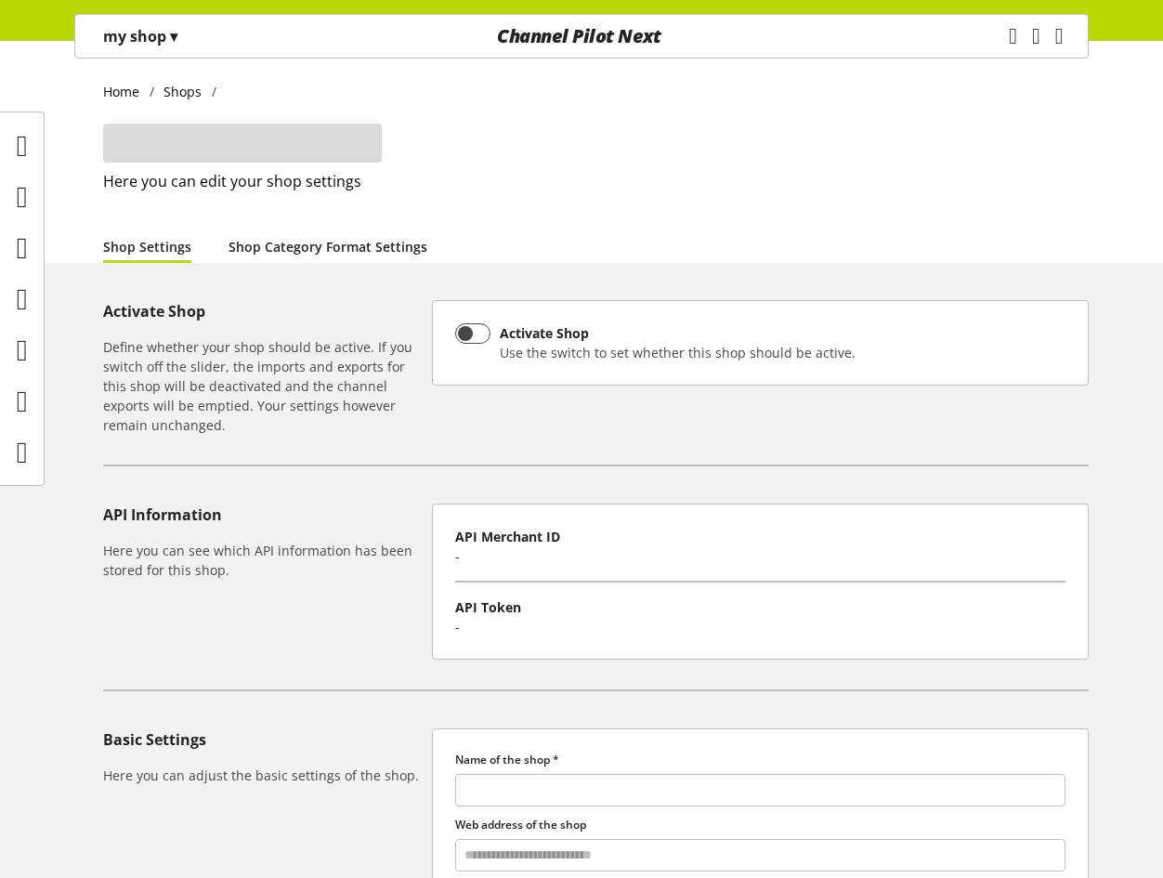
type input "*******"
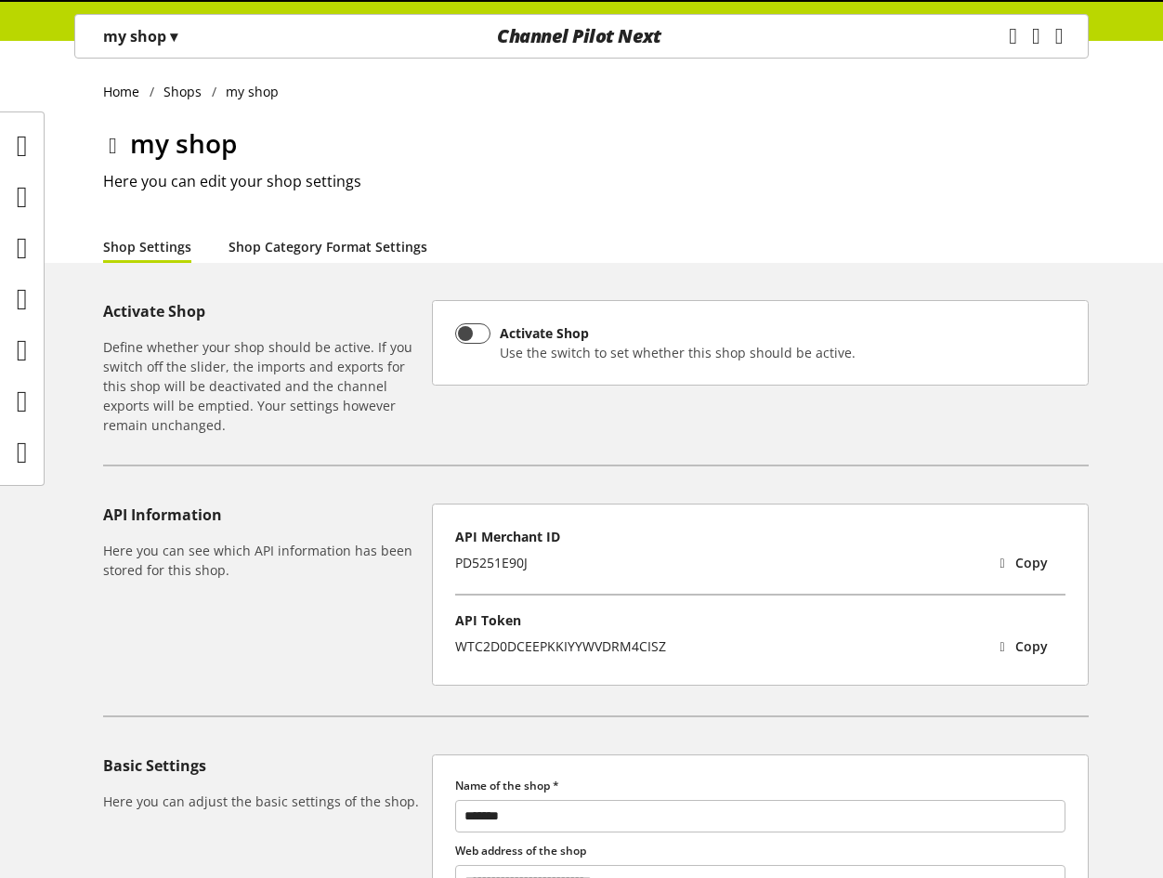
click at [305, 245] on link "Shop Category Format Settings" at bounding box center [327, 247] width 199 height 20
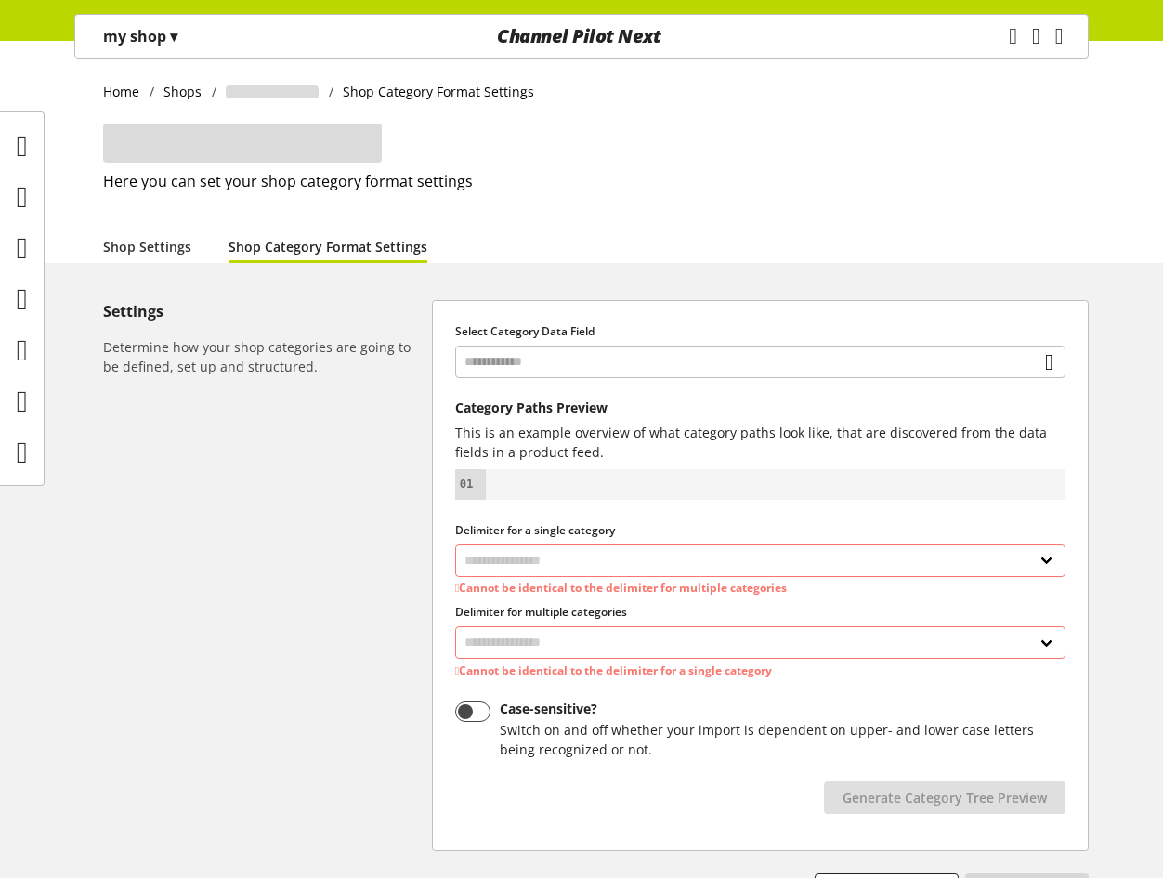
select select "*"
select select
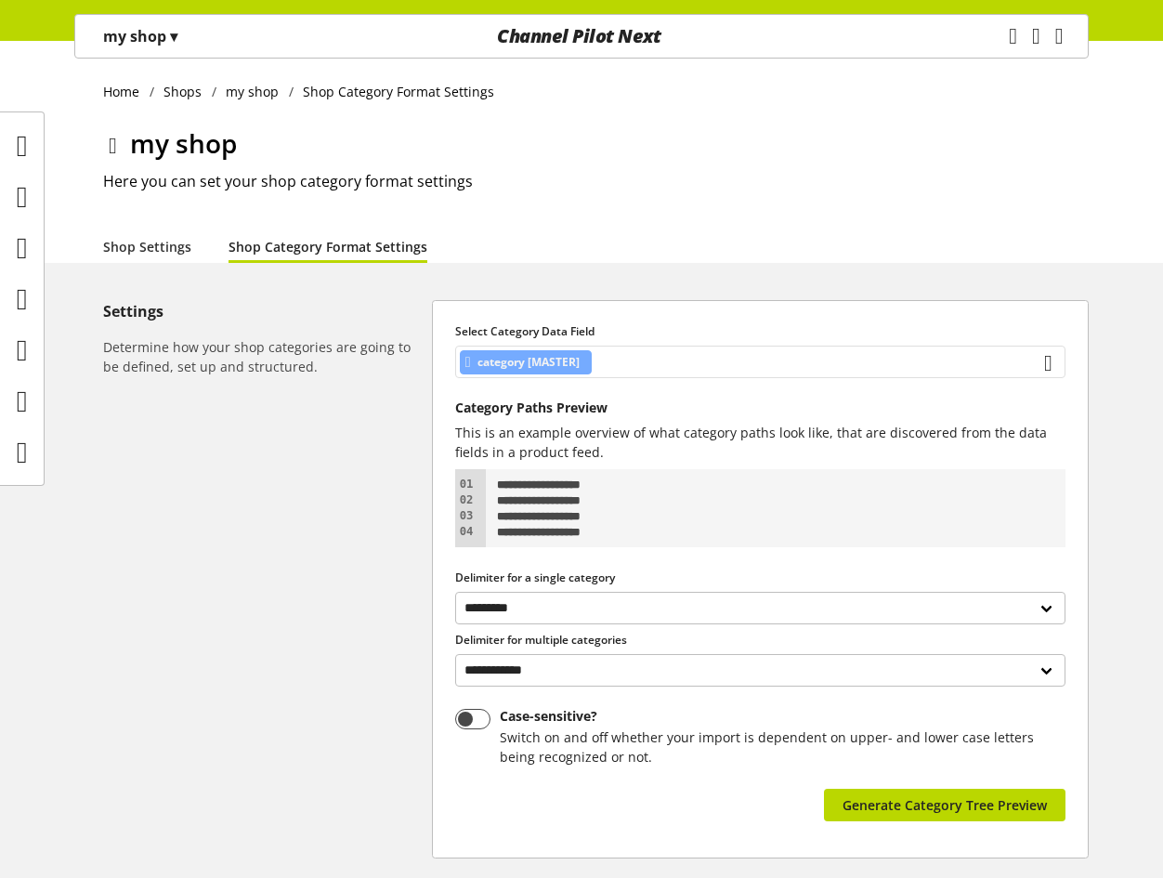
click at [672, 365] on div "category [MASTER]" at bounding box center [760, 362] width 610 height 33
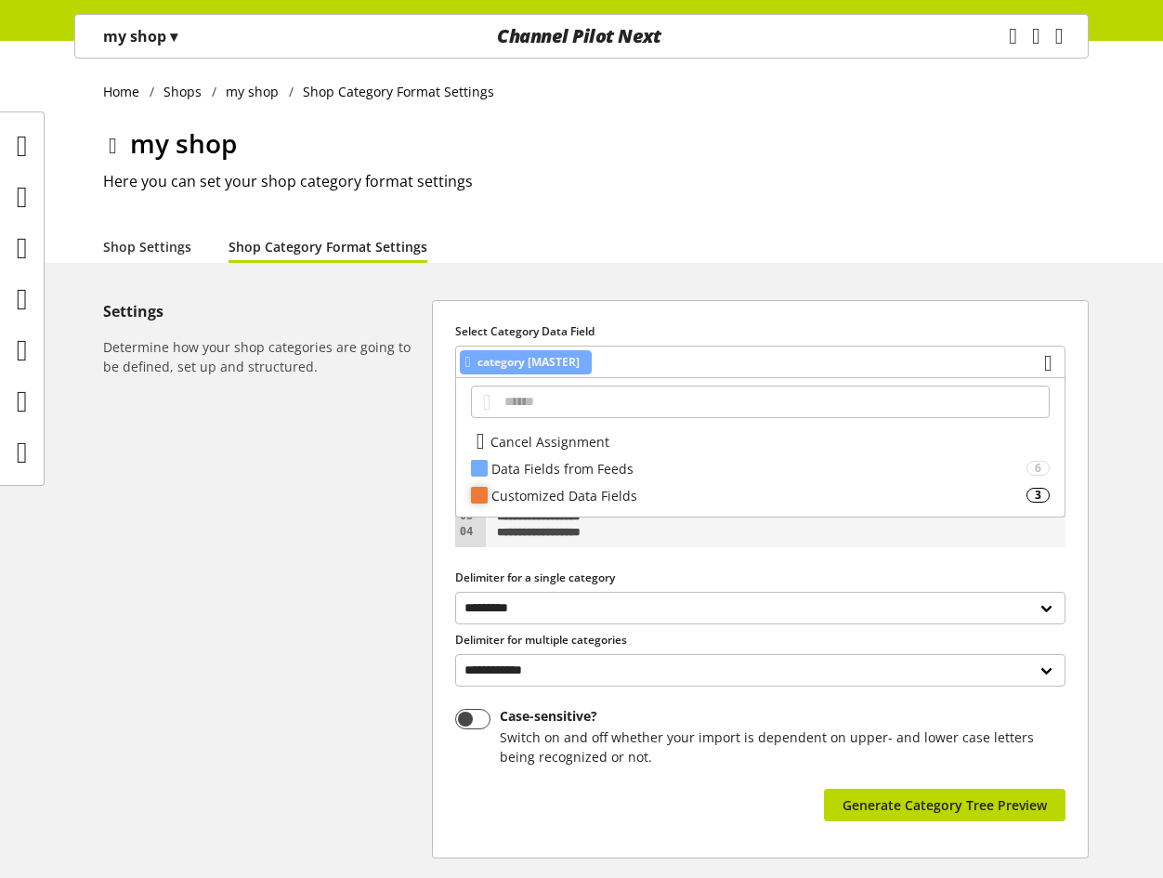
drag, startPoint x: 641, startPoint y: 475, endPoint x: 646, endPoint y: 494, distance: 20.1
click at [646, 494] on div "Cancel Assignment Data Fields from Feeds 6 **** Customized Data Fields 3 aaa ca…" at bounding box center [760, 447] width 610 height 139
click at [633, 496] on div "Customized Data Fields" at bounding box center [758, 496] width 535 height 20
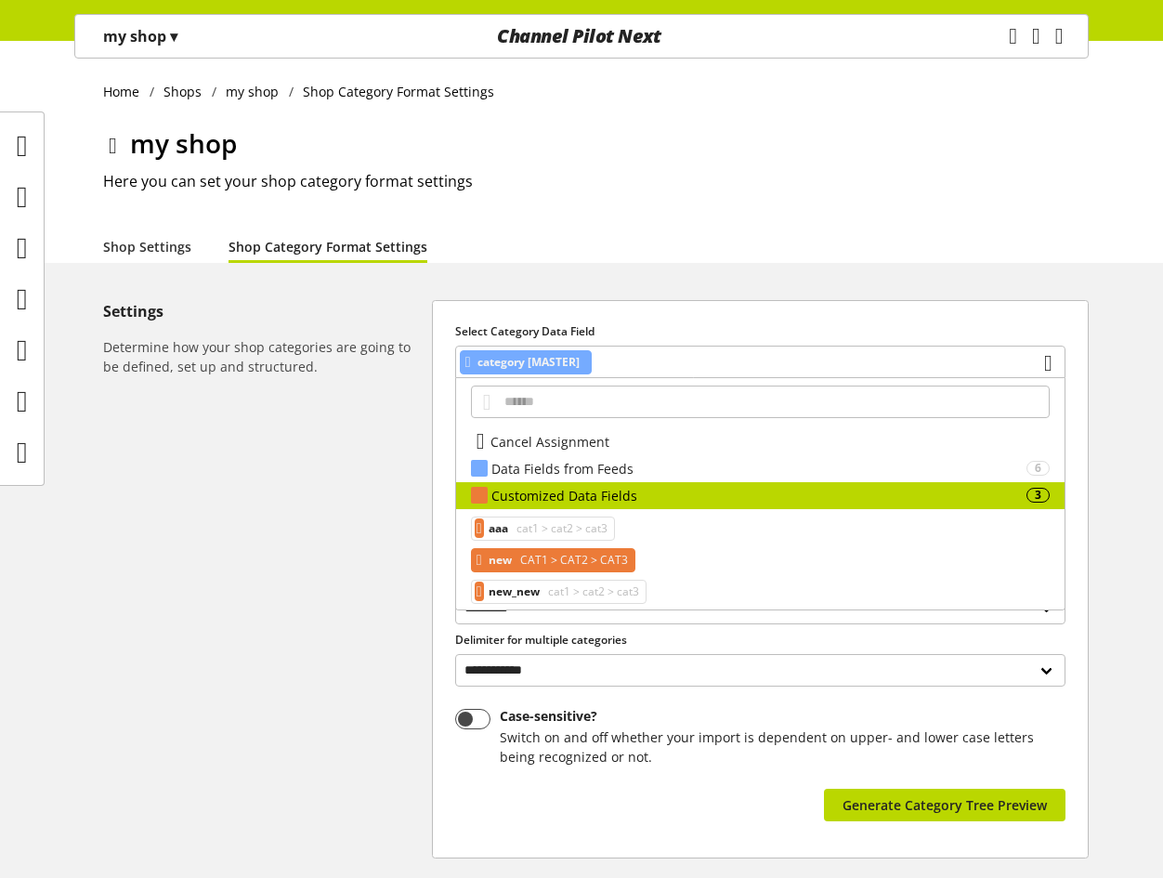
click at [607, 564] on span "CAT1 > CAT2 > CAT3" at bounding box center [571, 560] width 111 height 22
